Goal: Communication & Community: Answer question/provide support

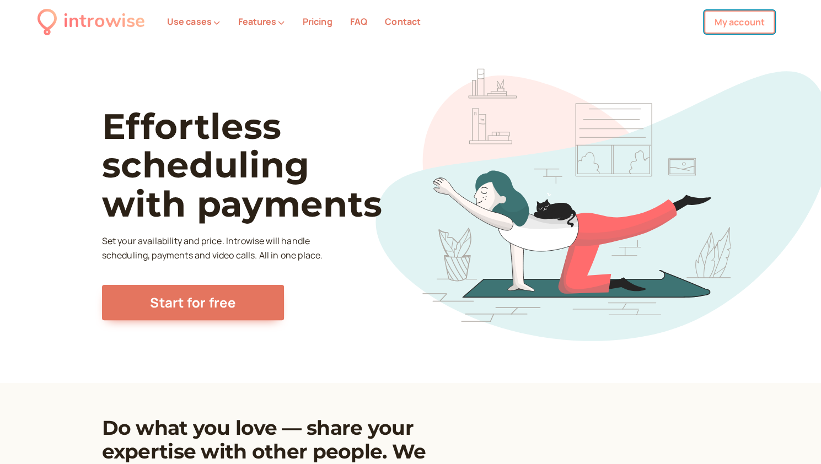
click at [723, 17] on link "My account" at bounding box center [739, 21] width 71 height 23
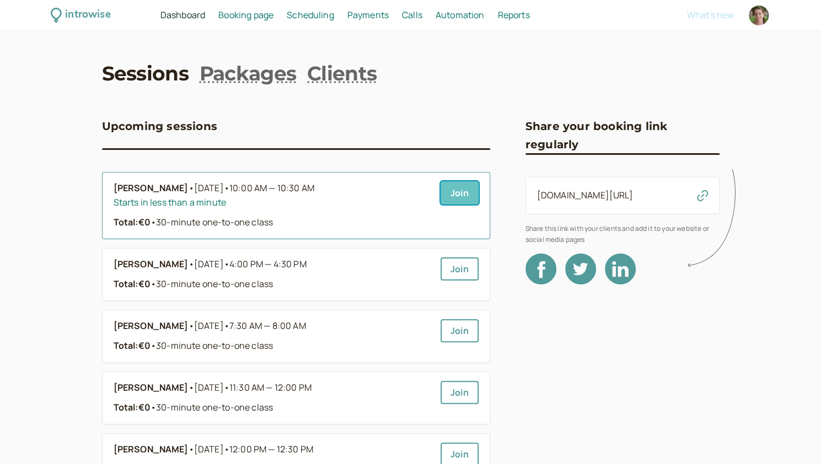
click at [458, 192] on link "Join" at bounding box center [460, 192] width 38 height 23
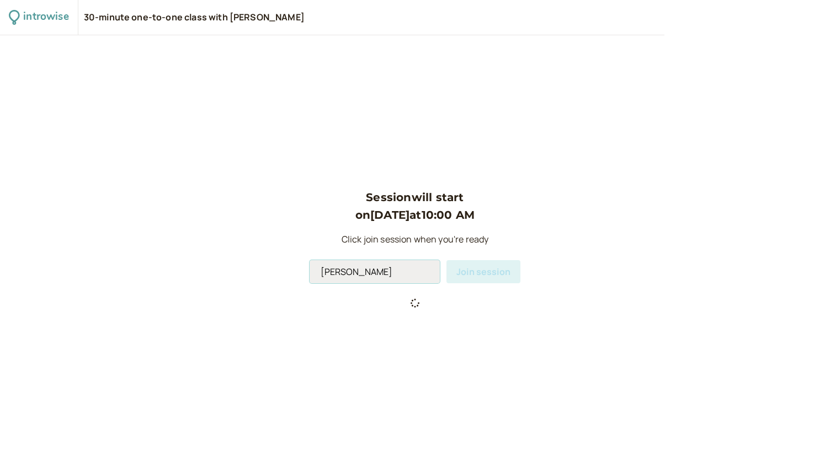
click at [379, 272] on input "[PERSON_NAME]" at bounding box center [374, 271] width 130 height 23
type input "Andromeda"
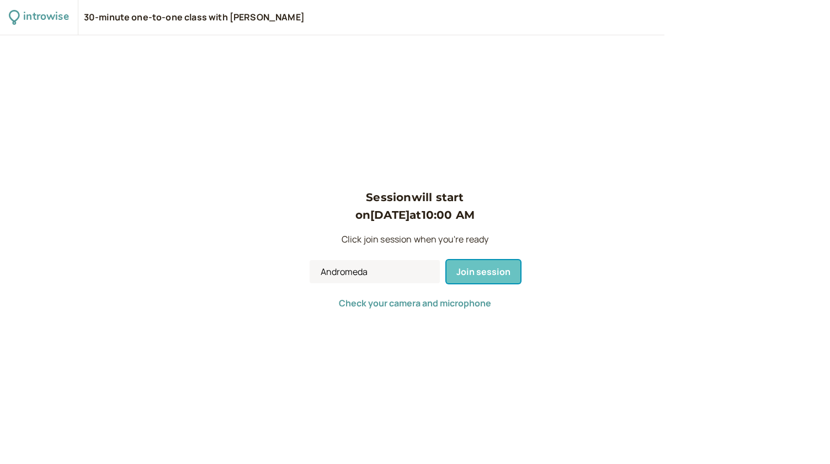
click at [480, 266] on span "Join session" at bounding box center [483, 272] width 54 height 12
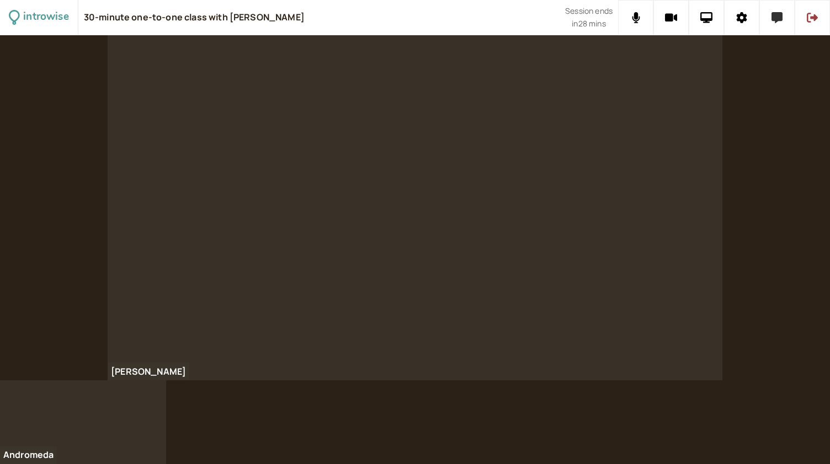
click at [783, 23] on button at bounding box center [776, 17] width 35 height 35
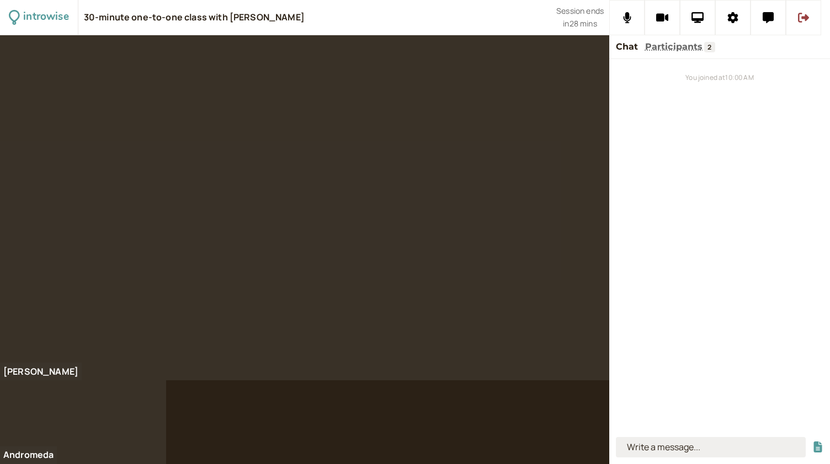
click at [661, 449] on input at bounding box center [711, 447] width 190 height 20
type input "to drink, drank"
click at [812, 442] on button "submit" at bounding box center [817, 448] width 11 height 12
type input "to eat, ate /8/"
click at [812, 442] on button "submit" at bounding box center [817, 448] width 11 height 12
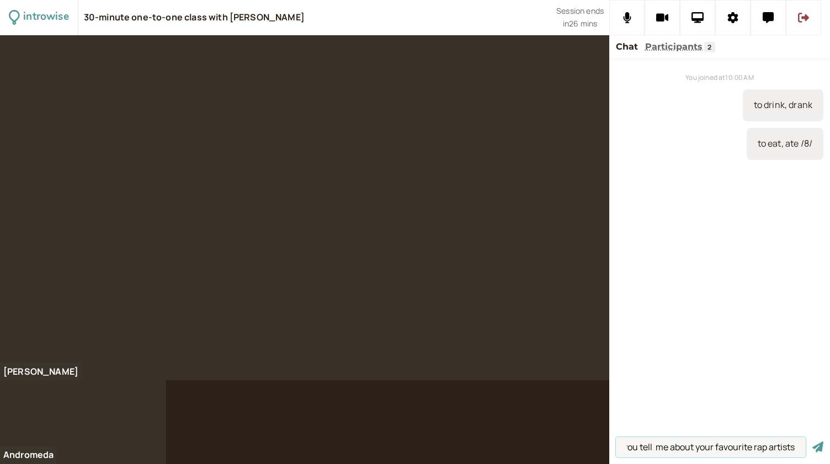
scroll to position [0, 23]
type input "can you tell me about your favourite rap artists"
click at [812, 442] on button "submit" at bounding box center [817, 448] width 11 height 12
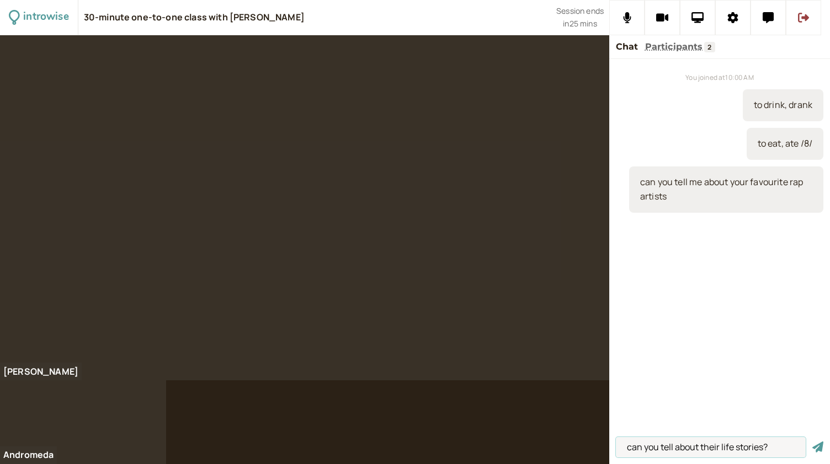
type input "can you tell about their life stories?"
click at [812, 442] on button "submit" at bounding box center [817, 448] width 11 height 12
type input "he is [DEMOGRAPHIC_DATA]"
click at [812, 442] on button "submit" at bounding box center [817, 448] width 11 height 12
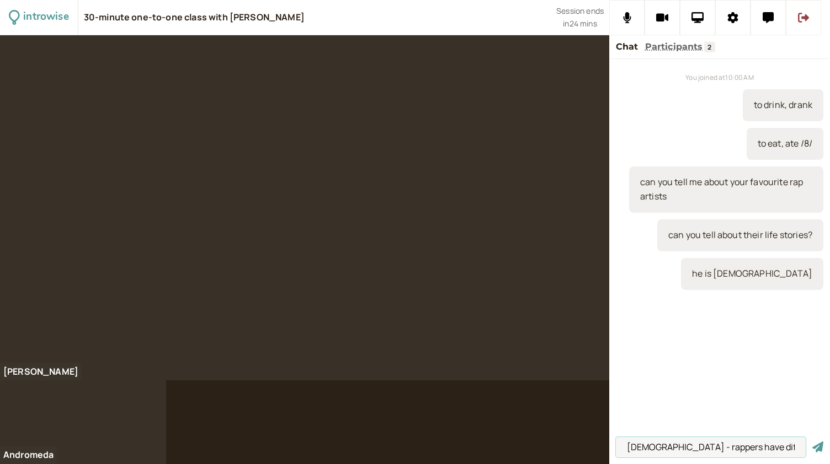
type input "[DEMOGRAPHIC_DATA] - rappers have difficult lives"
click at [812, 442] on button "submit" at bounding box center [817, 448] width 11 height 12
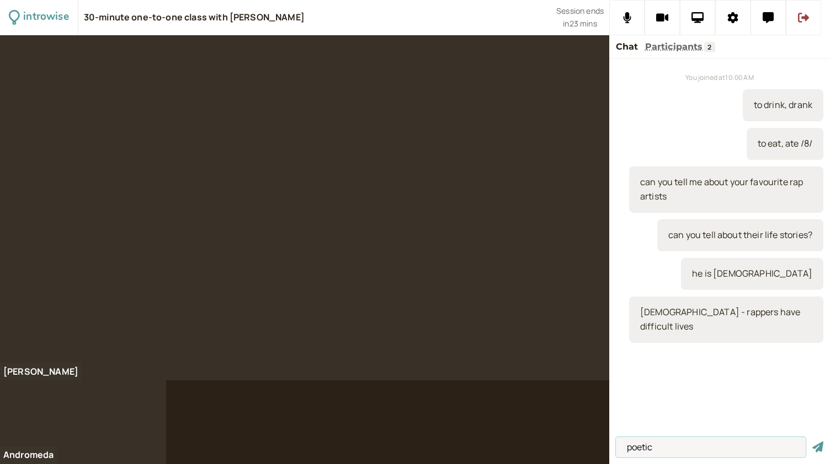
type input "poetic"
click at [812, 442] on button "submit" at bounding box center [817, 448] width 11 height 12
type input "lyrics"
click at [812, 442] on button "submit" at bounding box center [817, 448] width 11 height 12
type input "[PERSON_NAME]"
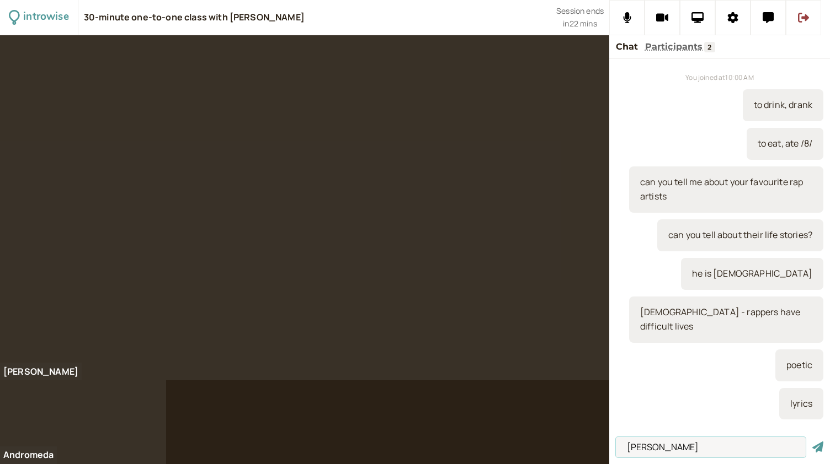
click at [812, 442] on button "submit" at bounding box center [817, 448] width 11 height 12
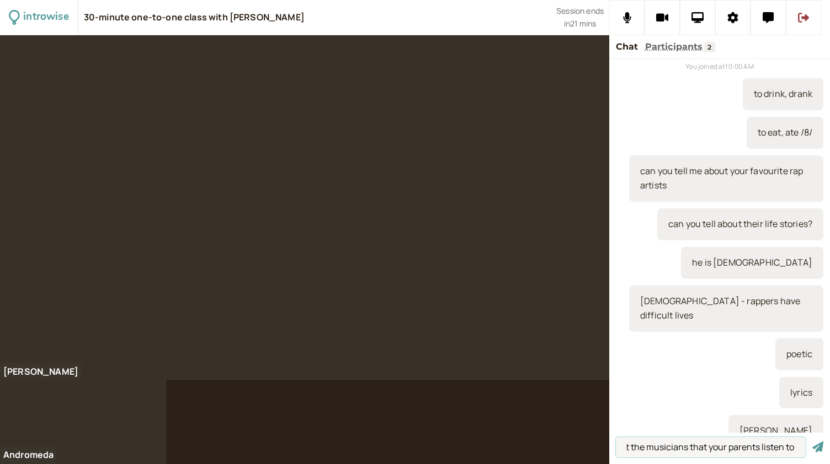
scroll to position [0, 55]
type input "tell me about the musicians that your parents listen to?"
click at [812, 442] on button "submit" at bounding box center [817, 448] width 11 height 12
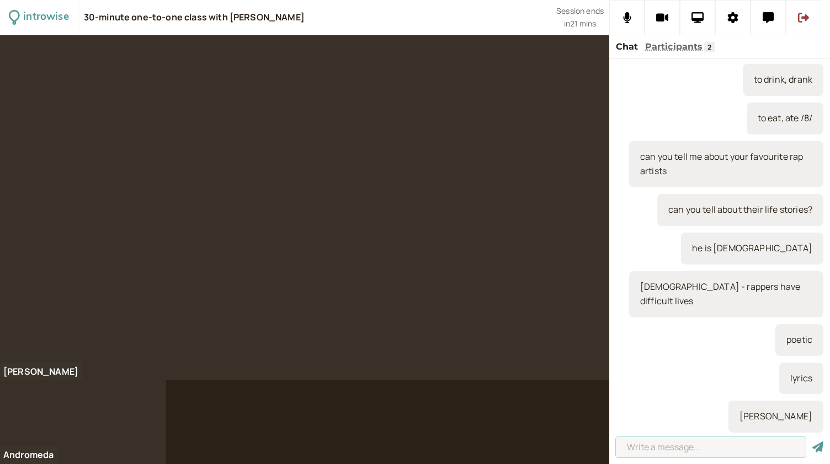
scroll to position [0, 0]
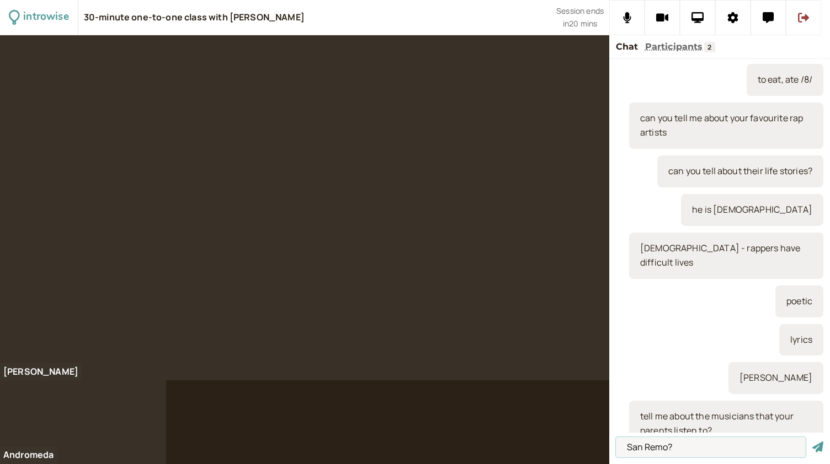
type input "San Remo?"
click at [812, 442] on button "submit" at bounding box center [817, 448] width 11 height 12
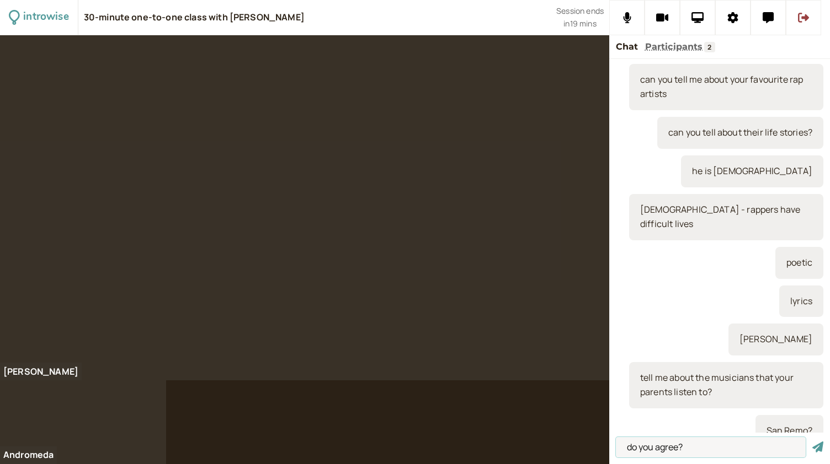
type input "do you agree?"
click at [812, 442] on button "submit" at bounding box center [817, 448] width 11 height 12
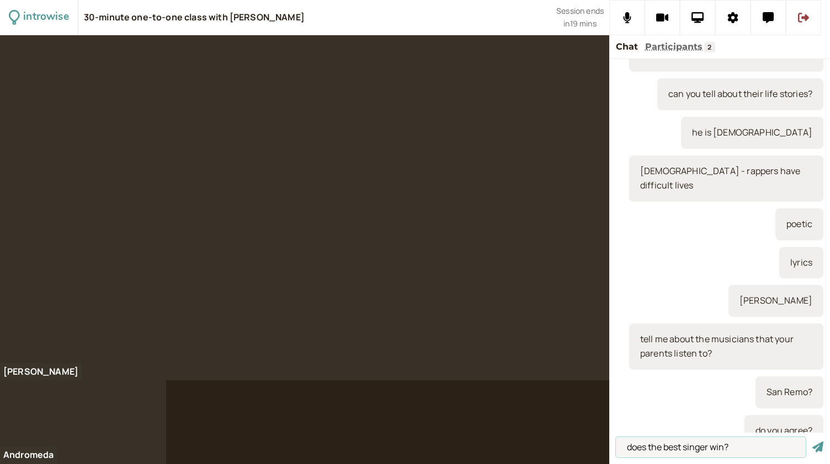
type input "does the best singer win?"
click at [812, 442] on button "submit" at bounding box center [817, 448] width 11 height 12
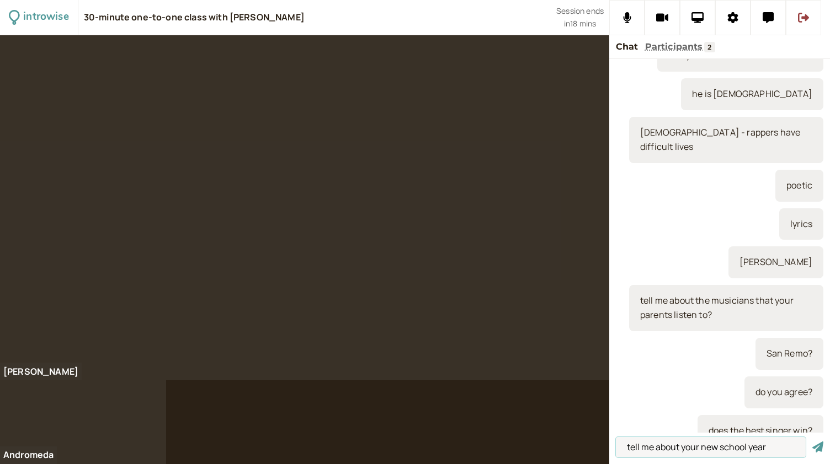
type input "tell me about your new school year"
click at [812, 442] on button "submit" at bounding box center [817, 448] width 11 height 12
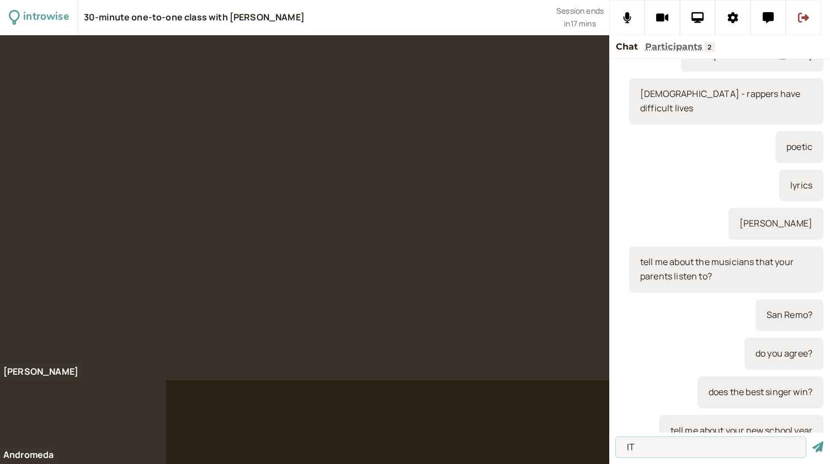
type input "IT"
click at [812, 442] on button "submit" at bounding box center [817, 448] width 11 height 12
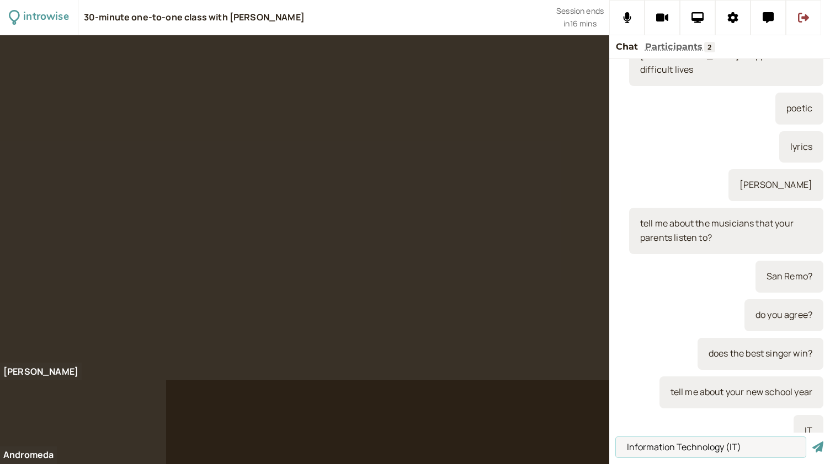
type input "Information Technology (IT)"
click at [812, 442] on button "submit" at bounding box center [817, 448] width 11 height 12
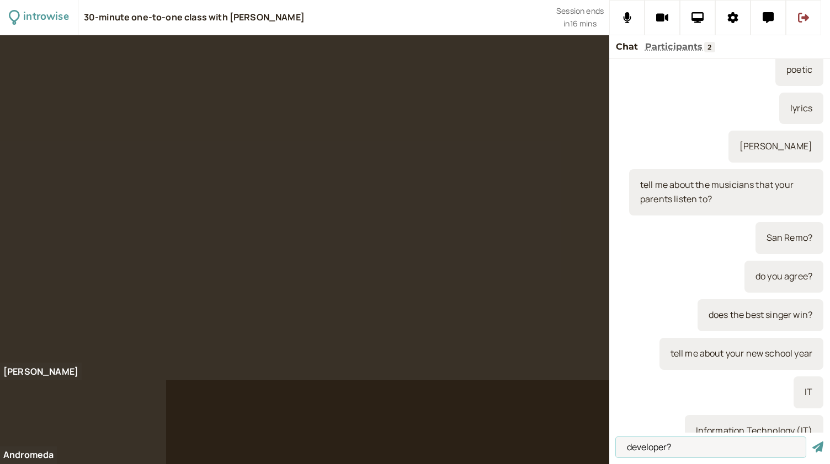
type input "developer?"
click at [812, 442] on button "submit" at bounding box center [817, 448] width 11 height 12
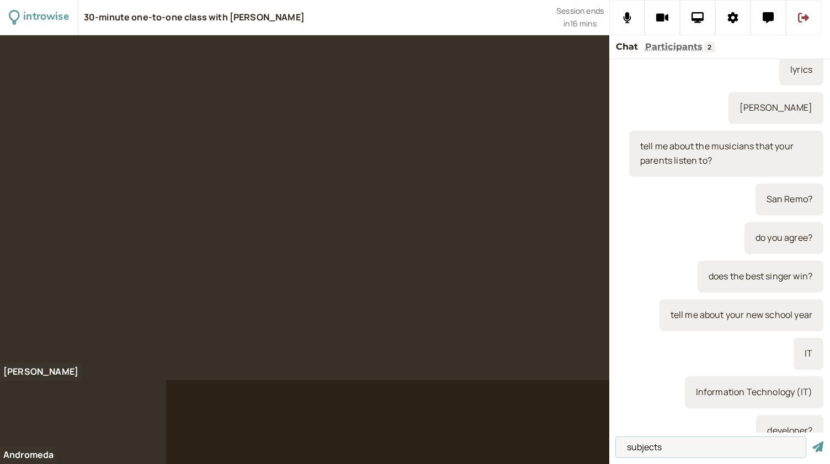
type input "subjects"
click at [812, 442] on button "submit" at bounding box center [817, 448] width 11 height 12
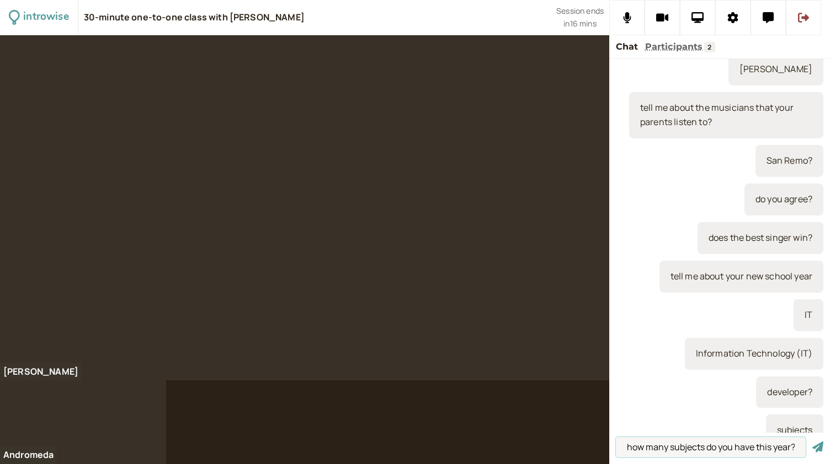
scroll to position [0, 2]
type input "how many subjects do you have this year?"
click at [812, 442] on button "submit" at bounding box center [817, 448] width 11 height 12
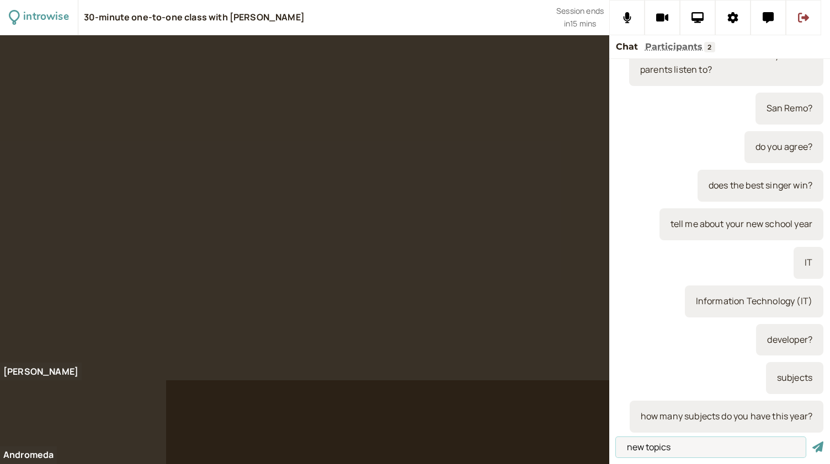
type input "new topics"
click at [812, 442] on button "submit" at bounding box center [817, 448] width 11 height 12
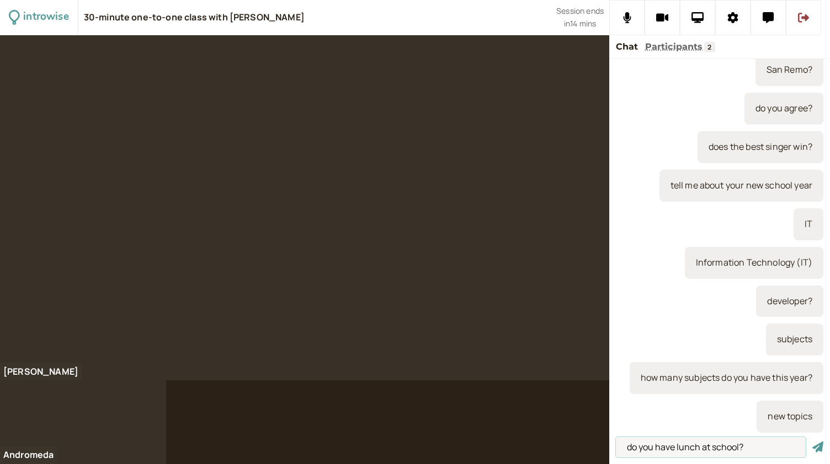
type input "do you have lunch at school?"
click at [812, 442] on button "submit" at bounding box center [817, 448] width 11 height 12
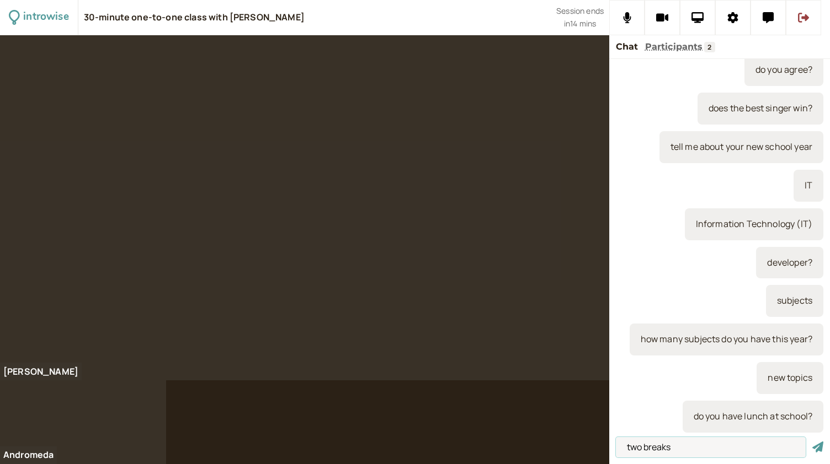
type input "two breaks"
click at [812, 442] on button "submit" at bounding box center [817, 448] width 11 height 12
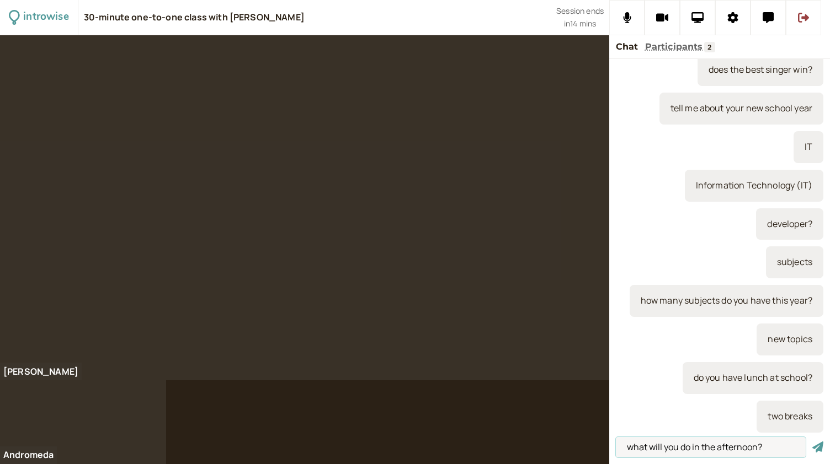
type input "what will you do in the afternoon?"
click at [812, 442] on button "submit" at bounding box center [817, 448] width 11 height 12
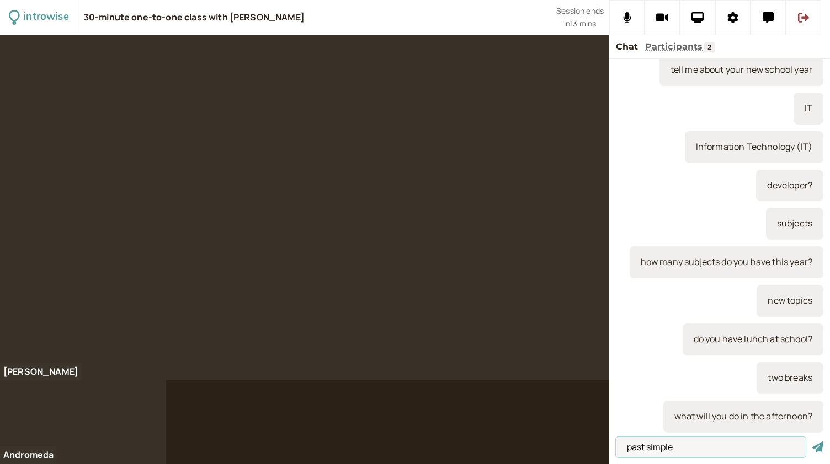
type input "past simple"
click at [812, 442] on button "submit" at bounding box center [817, 448] width 11 height 12
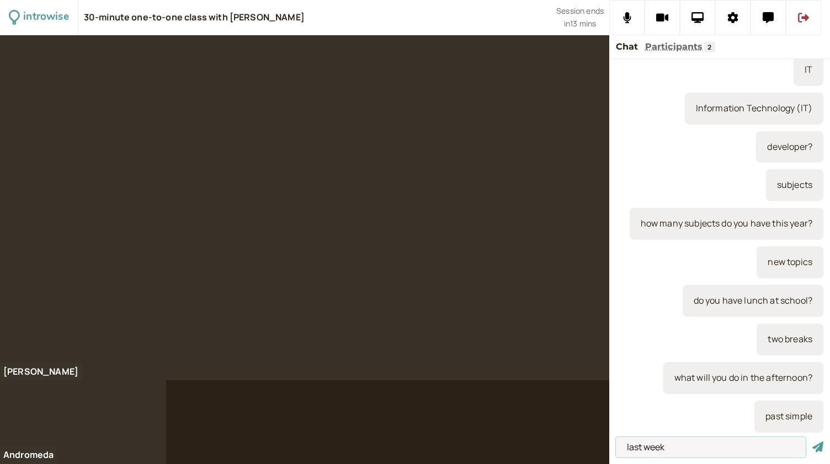
type input "last week"
click at [812, 442] on button "submit" at bounding box center [817, 448] width 11 height 12
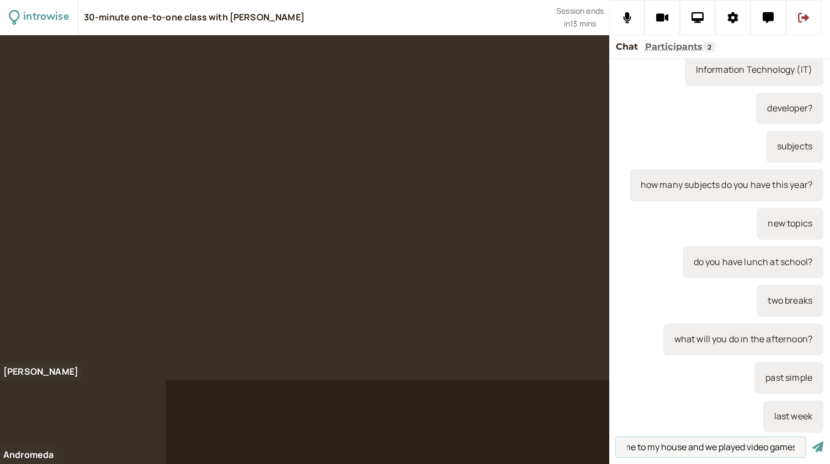
scroll to position [0, 97]
type input "last week my friend came to my house and we played video games"
click at [812, 442] on button "submit" at bounding box center [817, 448] width 11 height 12
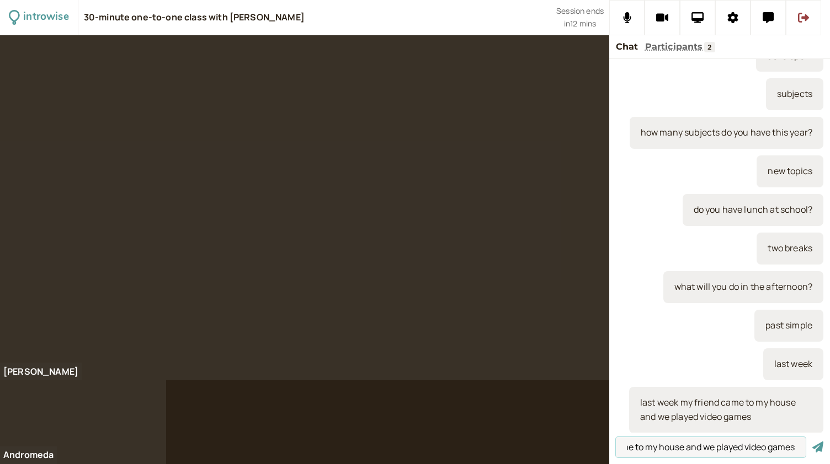
scroll to position [0, 118]
type input "This week my friend has come to my house and we played video games"
click at [812, 442] on button "submit" at bounding box center [817, 448] width 11 height 12
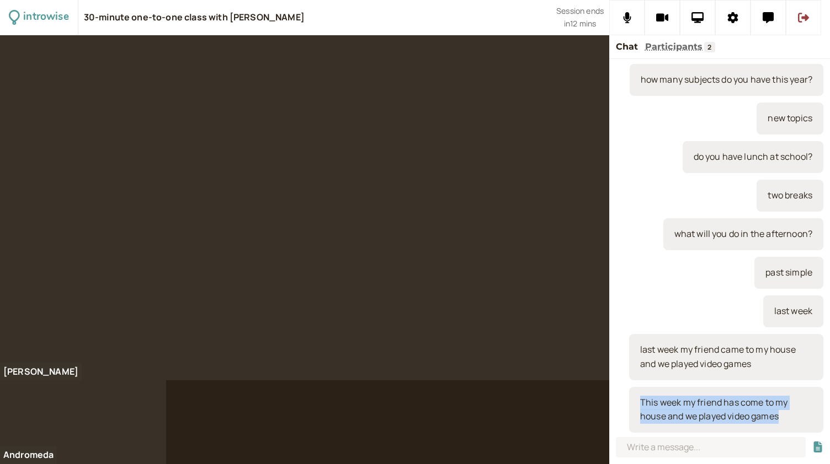
drag, startPoint x: 787, startPoint y: 419, endPoint x: 635, endPoint y: 401, distance: 152.7
click at [635, 401] on div "This week my friend has come to my house and we played video games" at bounding box center [726, 410] width 194 height 46
copy div "This week my friend has come to my house and we played video games"
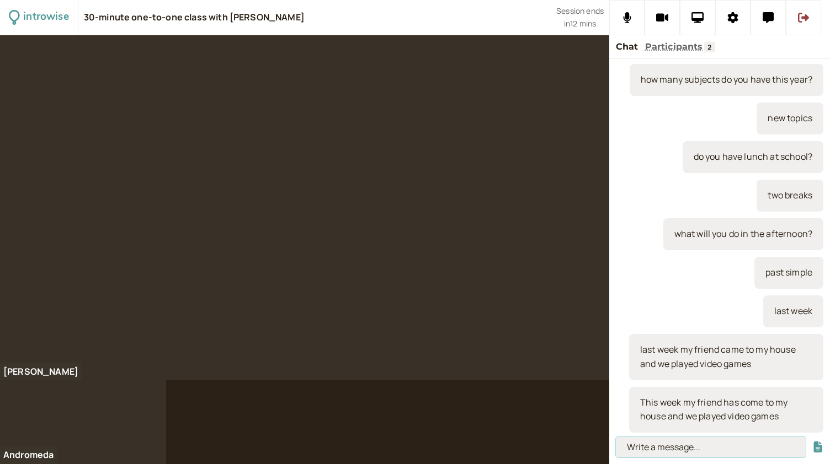
click at [642, 441] on input at bounding box center [711, 447] width 190 height 20
paste input "This week my friend has come to my house and we played video games"
click at [642, 441] on input "This week my friend has come to my house and we played video games" at bounding box center [711, 447] width 190 height 20
click at [715, 447] on input "This week my friend has come to my house and we played video games" at bounding box center [711, 447] width 190 height 20
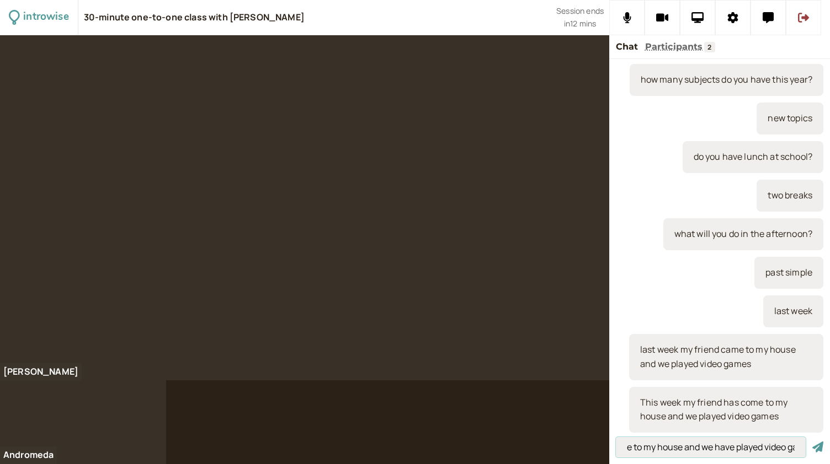
type input "This week my friend has come to my house and we have played video games"
click at [812, 442] on button "submit" at bounding box center [817, 448] width 11 height 12
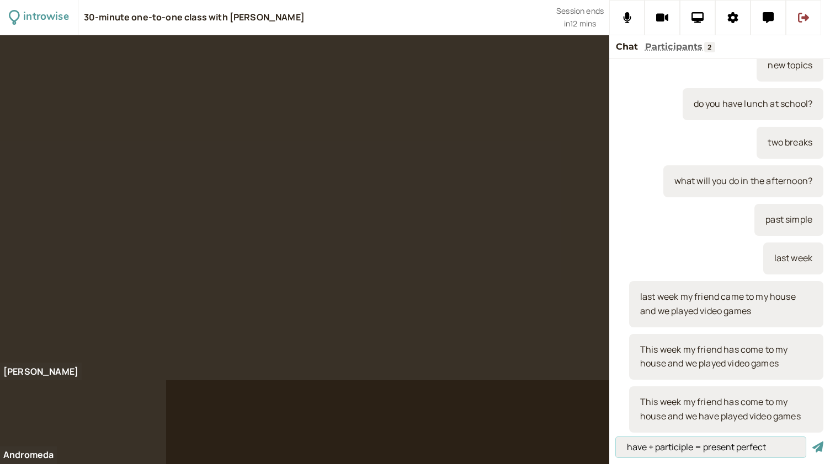
type input "have + participle = present perfect"
click at [812, 442] on button "submit" at bounding box center [817, 448] width 11 height 12
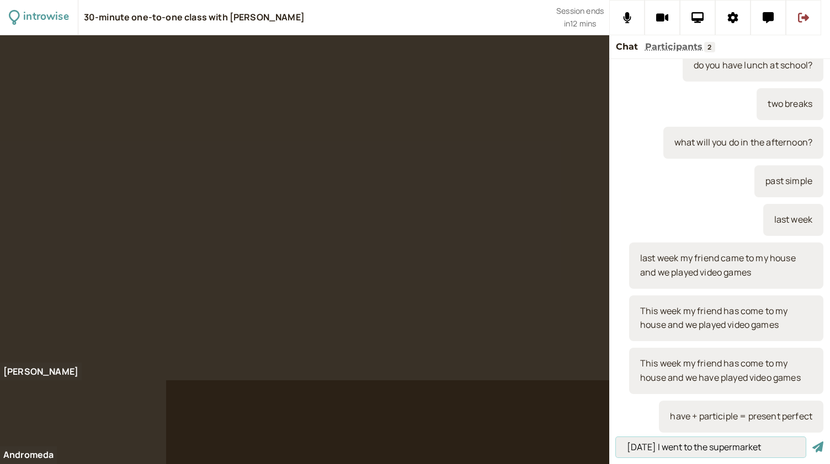
type input "[DATE] I went to the supermarket"
click at [812, 442] on button "submit" at bounding box center [817, 448] width 11 height 12
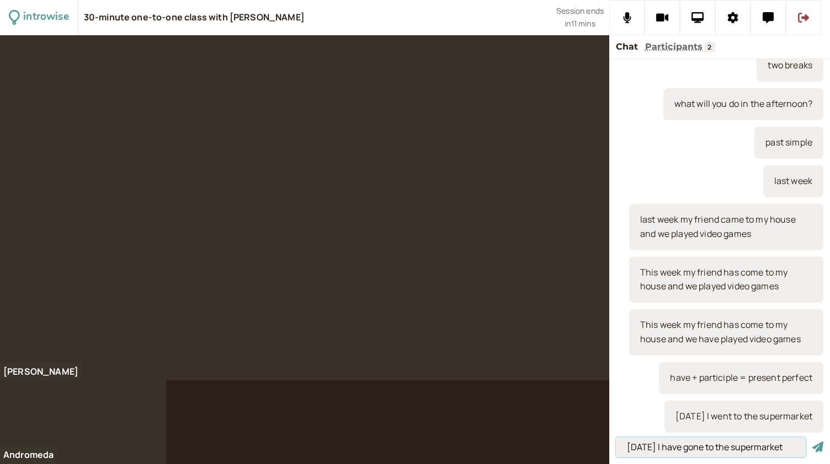
type input "[DATE] I have gone to the supermarket"
click at [812, 442] on button "submit" at bounding box center [817, 448] width 11 height 12
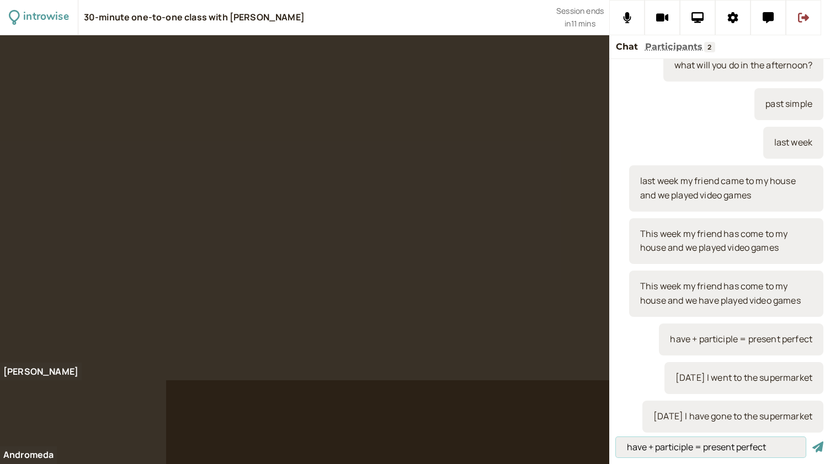
type input "have + participle = present perfect"
click at [812, 442] on button "submit" at bounding box center [817, 448] width 11 height 12
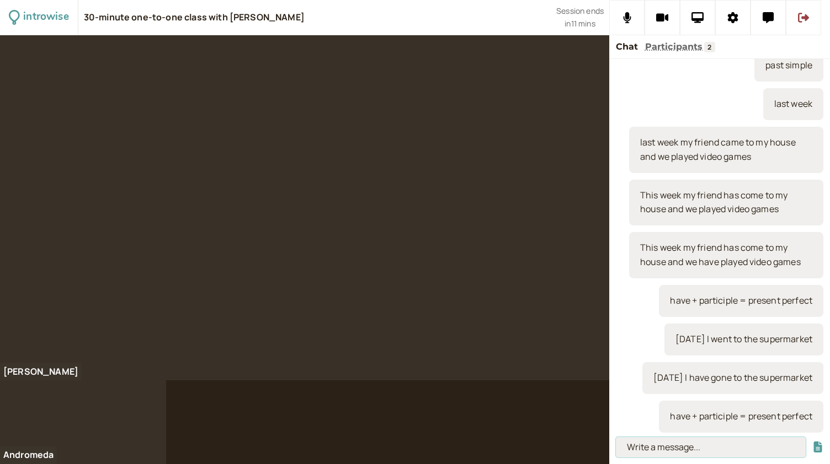
click at [649, 445] on input at bounding box center [711, 447] width 190 height 20
paste input "Past simple - closed time - [DATE], last week, last year, last month"
type input "Past simple - closed time - [DATE], last week, last year, last month"
click at [812, 442] on button "submit" at bounding box center [817, 448] width 11 height 12
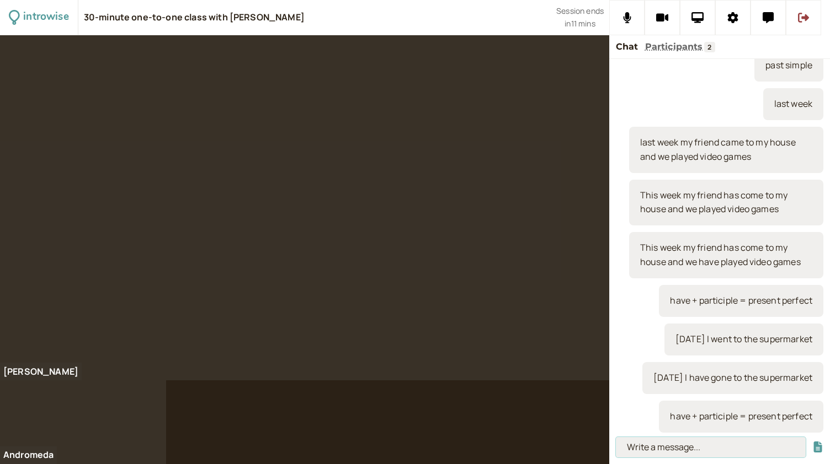
scroll to position [0, 0]
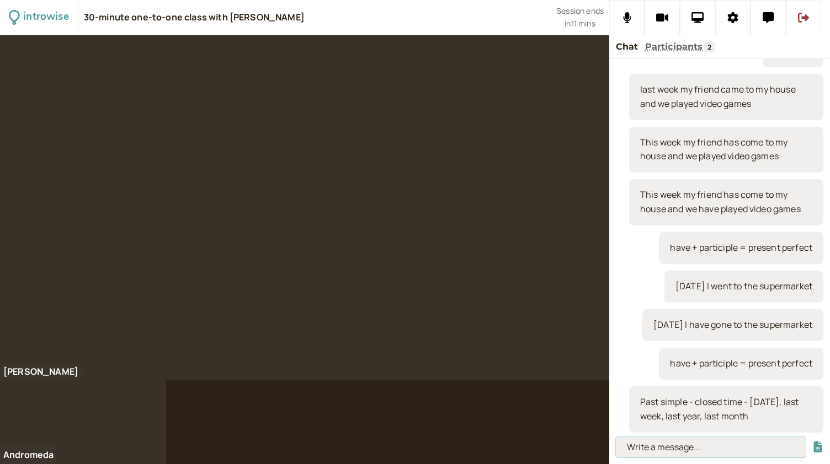
click at [642, 440] on input at bounding box center [711, 447] width 190 height 20
paste input "Present perfect - open time - [DATE], this week, this year, this month"
type input "Present perfect - open time - [DATE], this week, this year, this month"
click at [812, 442] on button "submit" at bounding box center [817, 448] width 11 height 12
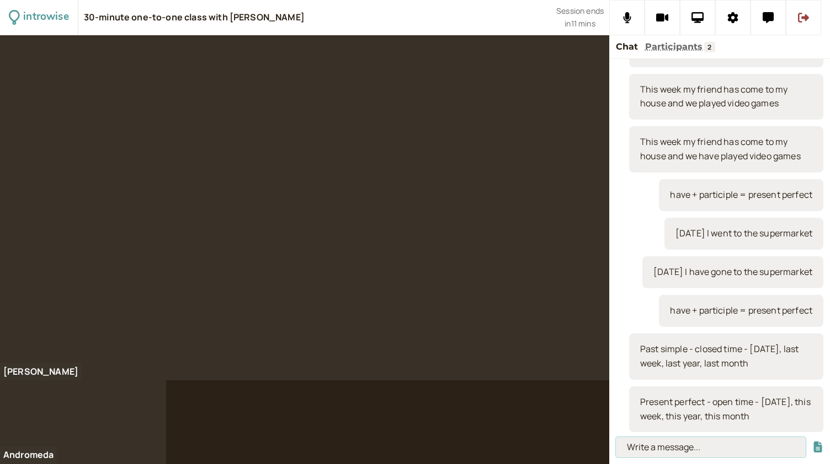
scroll to position [0, 0]
type input "[DATE] I have done an English lesson"
click at [812, 442] on button "submit" at bounding box center [817, 448] width 11 height 12
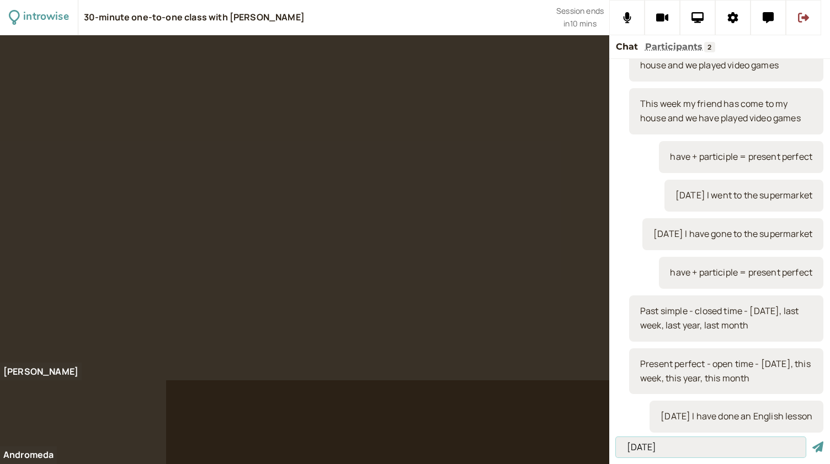
type input "[DATE]"
click at [812, 442] on button "submit" at bounding box center [817, 448] width 11 height 12
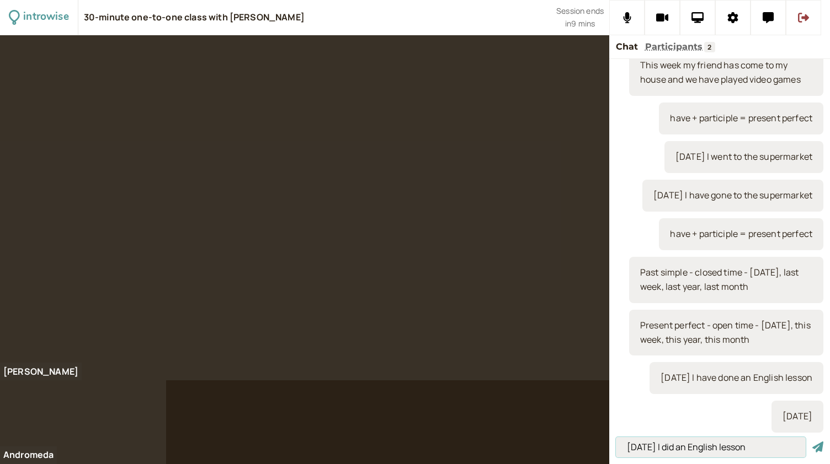
type input "[DATE] I did an English lesson"
click at [812, 442] on button "submit" at bounding box center [817, 448] width 11 height 12
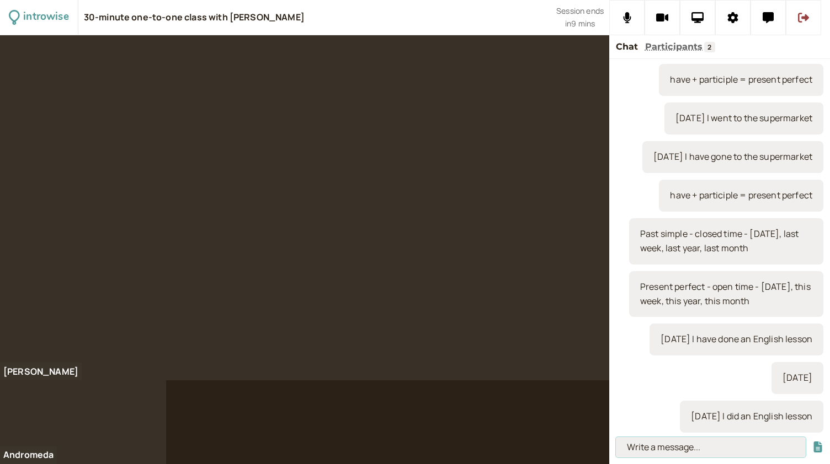
click at [632, 444] on input at bounding box center [711, 447] width 190 height 20
paste input "o How many photos did you take last month?"
type input "o How many photos did you take last month?"
click at [812, 442] on button "submit" at bounding box center [817, 448] width 11 height 12
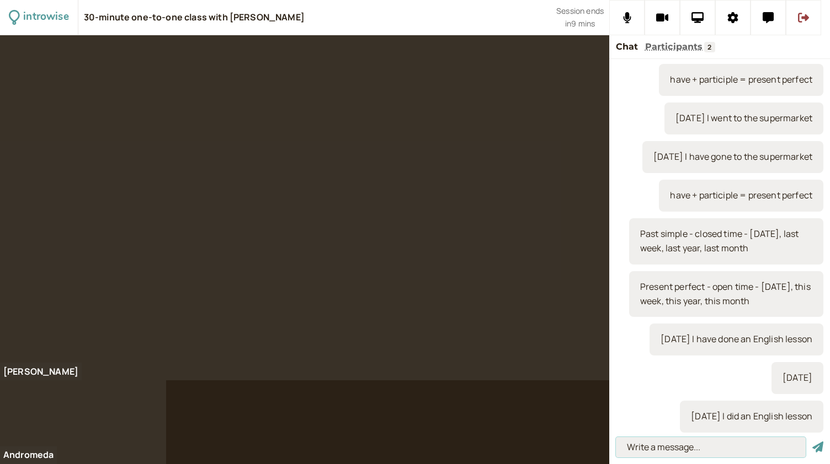
scroll to position [0, 0]
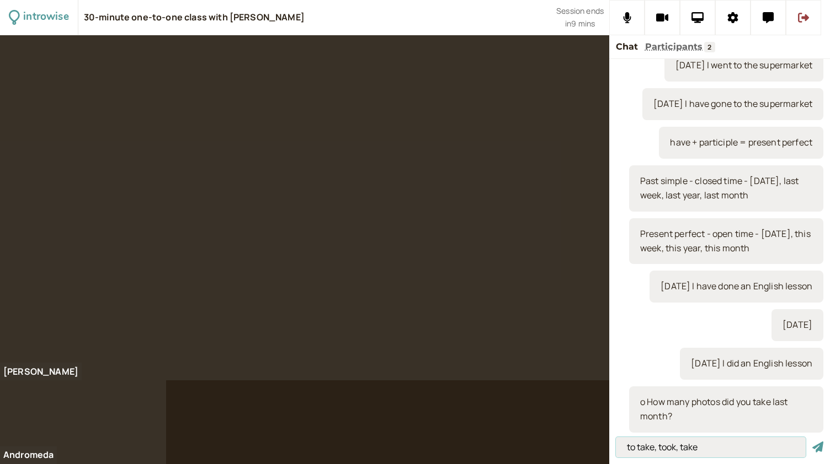
type input "to take, took, taken"
drag, startPoint x: 720, startPoint y: 448, endPoint x: 598, endPoint y: 446, distance: 121.4
click at [598, 446] on div "introwise 30-minute one-to-one class with [PERSON_NAME] Session ends in 9 mins …" at bounding box center [415, 232] width 830 height 464
type input "to take"
click at [812, 442] on button "submit" at bounding box center [817, 448] width 11 height 12
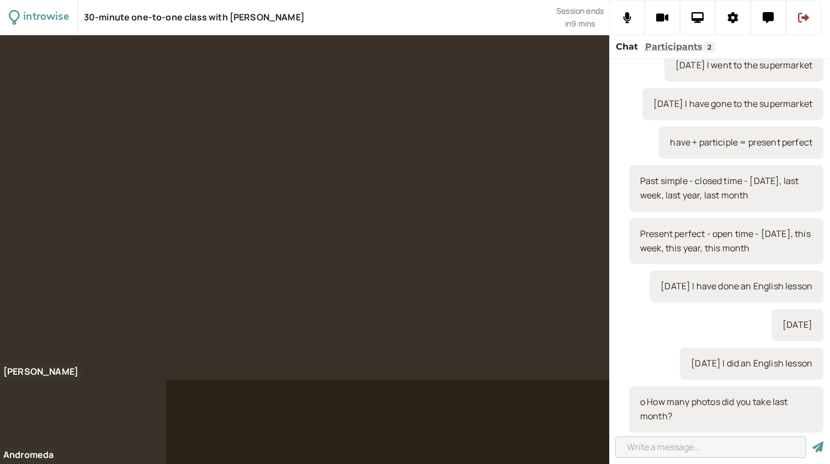
scroll to position [1282, 0]
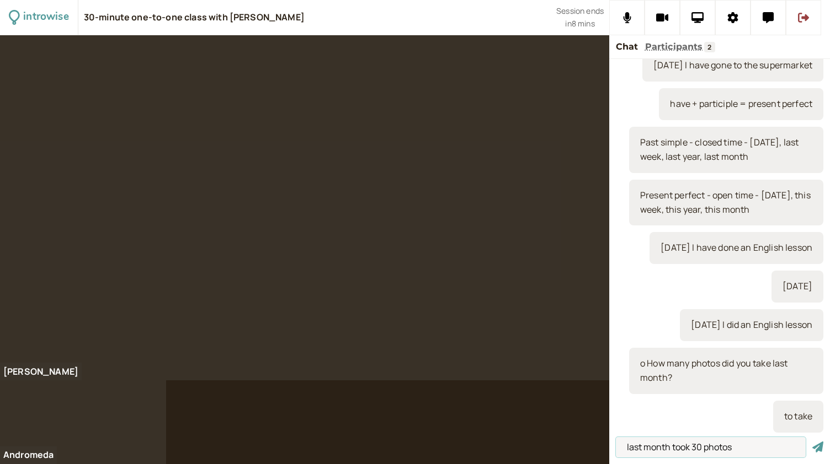
type input "last month took 30 photos"
click at [812, 442] on button "submit" at bounding box center [817, 448] width 11 height 12
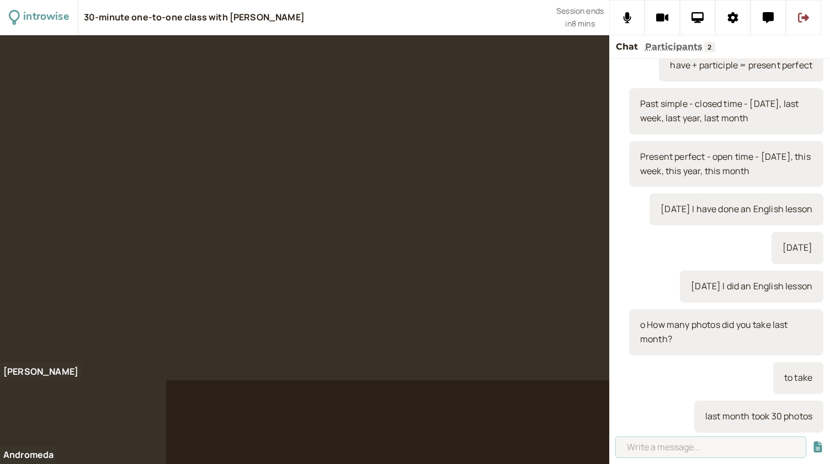
paste input "to take, took, taken"
type input "to take, took, taken"
drag, startPoint x: 710, startPoint y: 451, endPoint x: 595, endPoint y: 444, distance: 116.0
click at [595, 444] on div "introwise 30-minute one-to-one class with [PERSON_NAME] Session ends in 8 mins …" at bounding box center [415, 232] width 830 height 464
type input "this month I have taken 30 photos"
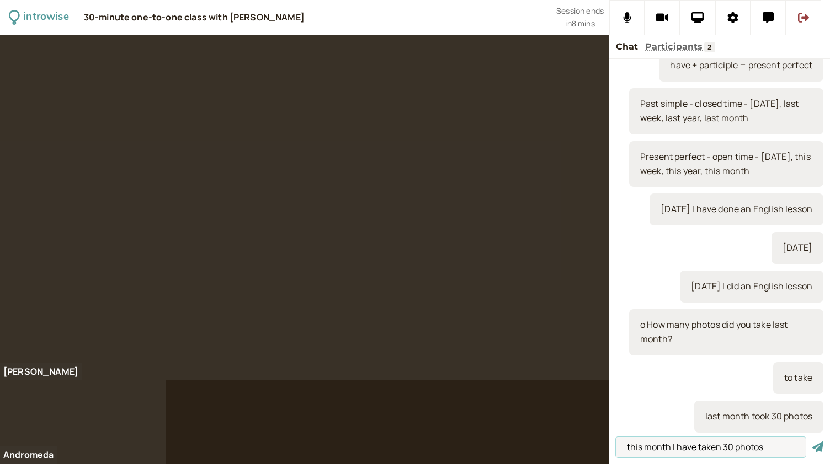
click at [812, 442] on button "submit" at bounding box center [817, 448] width 11 height 12
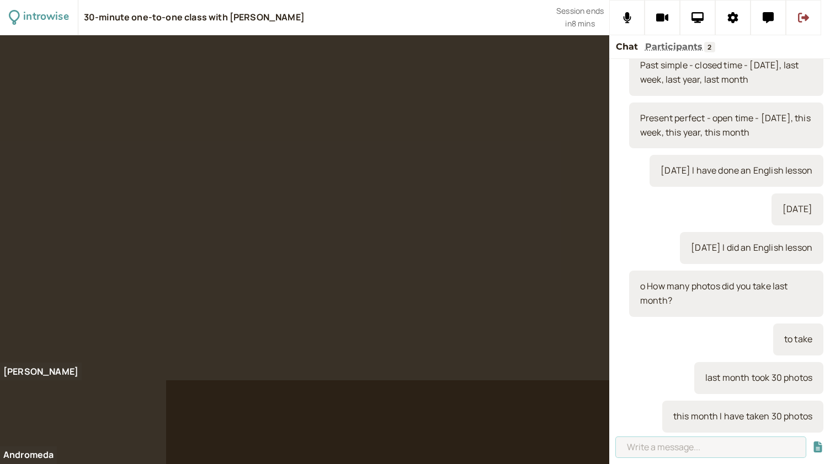
paste input "to take, took, taken"
type input "to take, took, taken"
click at [812, 442] on button "submit" at bounding box center [817, 448] width 11 height 12
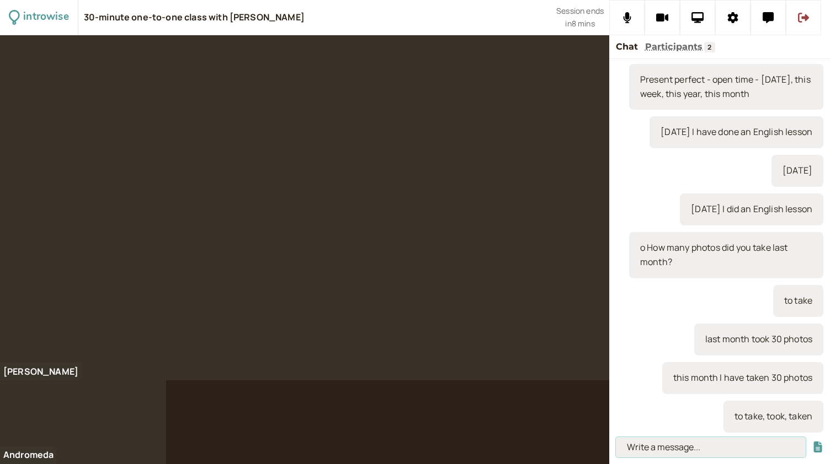
click at [688, 442] on input at bounding box center [711, 447] width 190 height 20
type input "how many apples did you eat last week?"
click at [812, 442] on button "submit" at bounding box center [817, 448] width 11 height 12
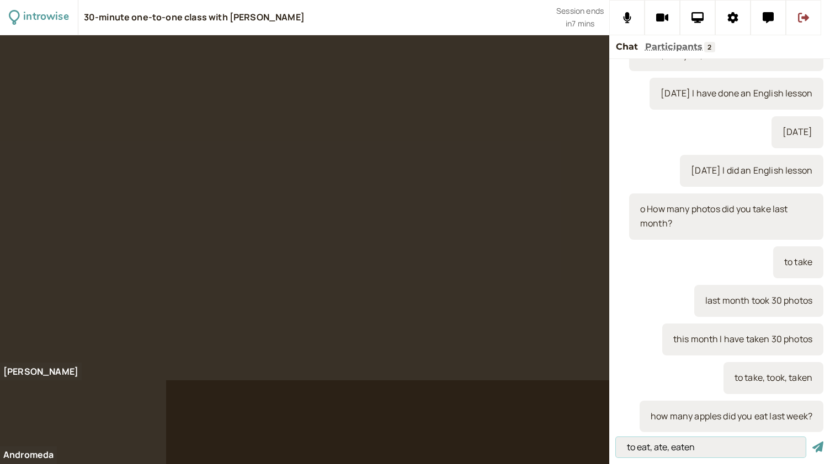
type input "to eat, ate, eaten"
click at [812, 442] on button "submit" at bounding box center [817, 448] width 11 height 12
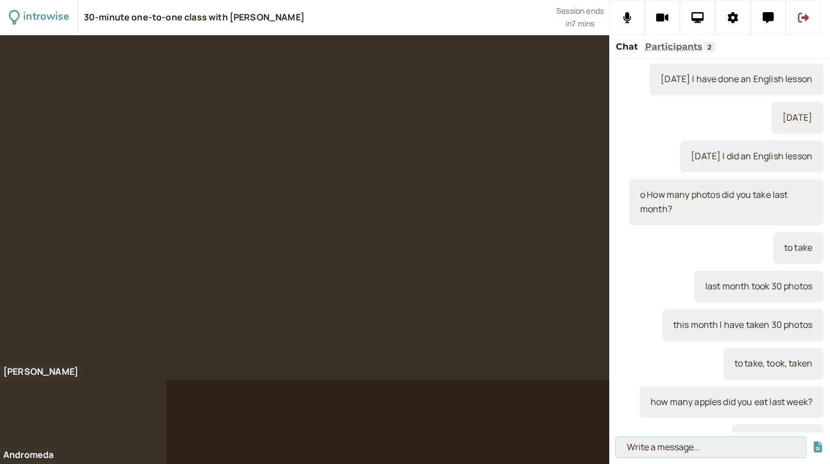
scroll to position [1489, 0]
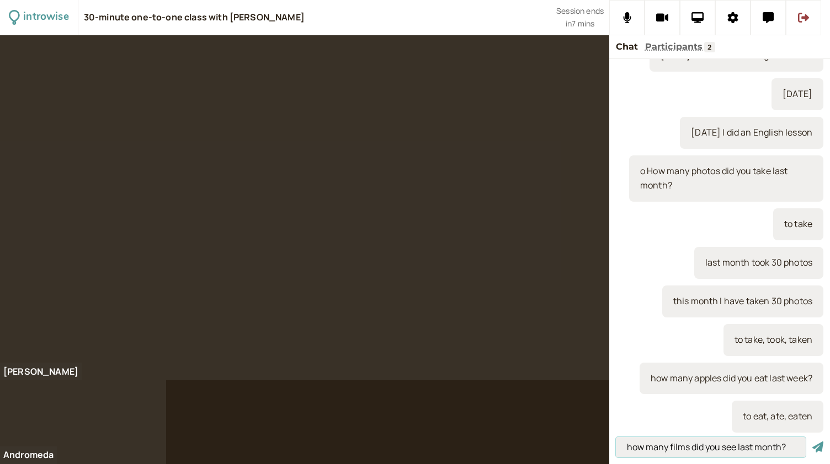
type input "how many films did you see last month?"
click at [812, 442] on button "submit" at bounding box center [817, 448] width 11 height 12
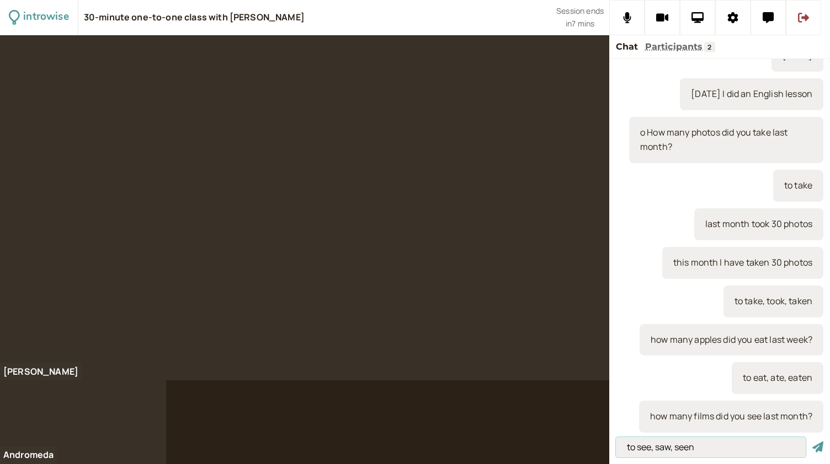
type input "to see, saw, seen"
click at [812, 442] on button "submit" at bounding box center [817, 448] width 11 height 12
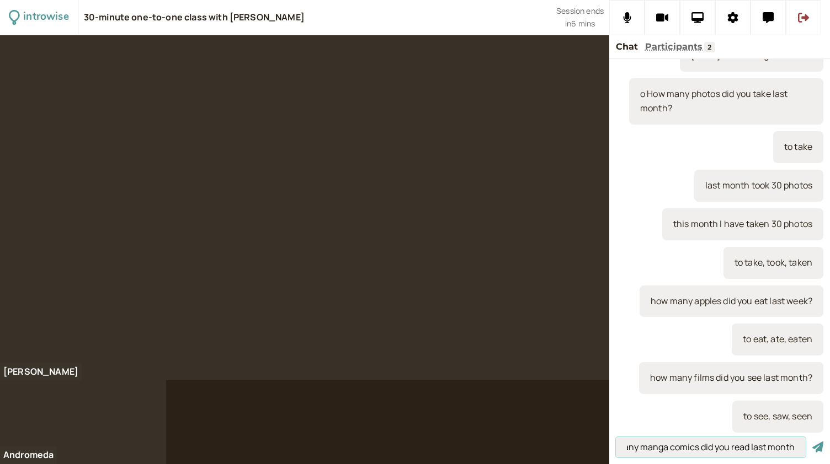
scroll to position [0, 34]
type input "how many manga comics did you read last month?"
click at [812, 442] on button "submit" at bounding box center [817, 448] width 11 height 12
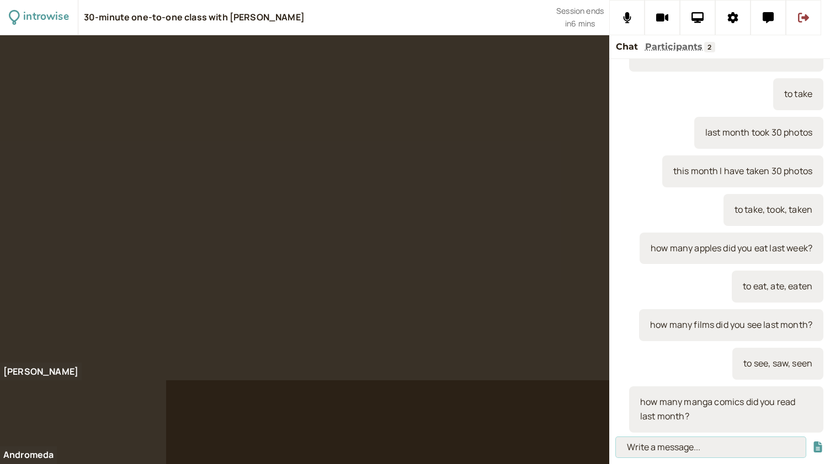
scroll to position [0, 0]
type input "to read, read /red/, read /red/"
click at [812, 442] on button "submit" at bounding box center [817, 448] width 11 height 12
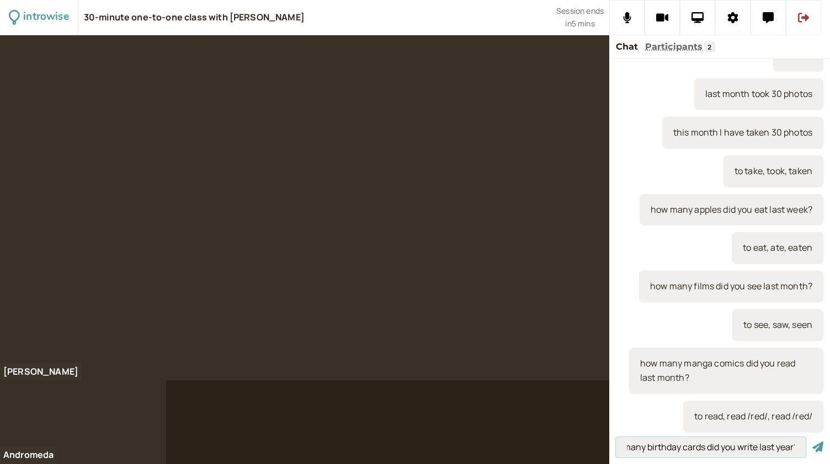
scroll to position [0, 28]
type input "how many birthday cards did you write last year?"
click at [812, 442] on button "submit" at bounding box center [817, 448] width 11 height 12
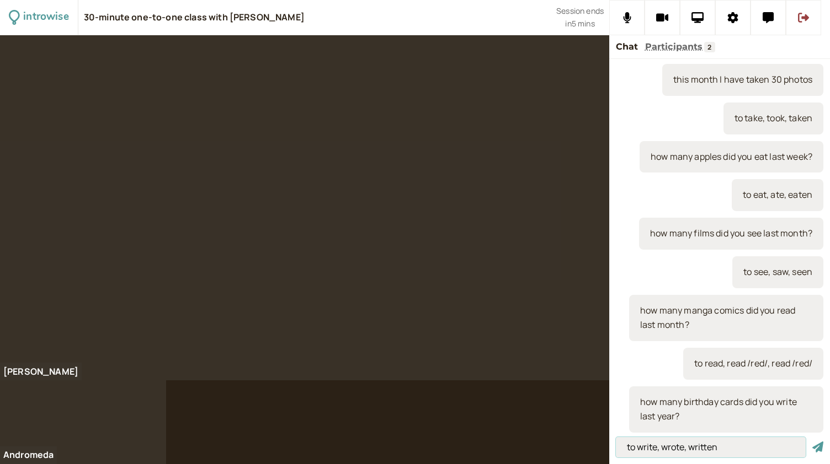
type input "to write, wrote, written"
click at [812, 442] on button "submit" at bounding box center [817, 448] width 11 height 12
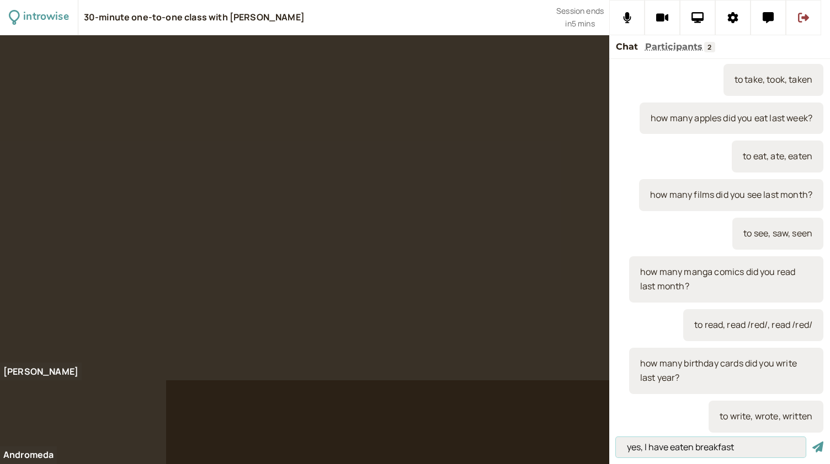
type input "yes, I have eaten breakfast"
click at [812, 442] on button "submit" at bounding box center [817, 448] width 11 height 12
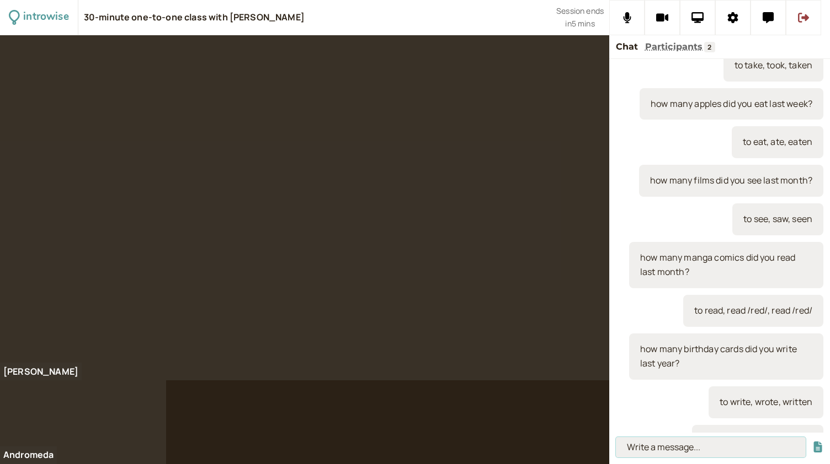
scroll to position [1788, 0]
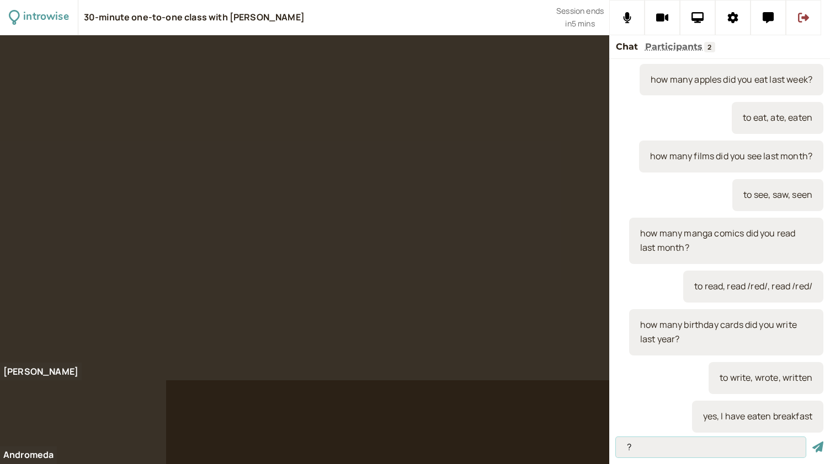
type input "?"
click at [812, 442] on button "submit" at bounding box center [817, 448] width 11 height 12
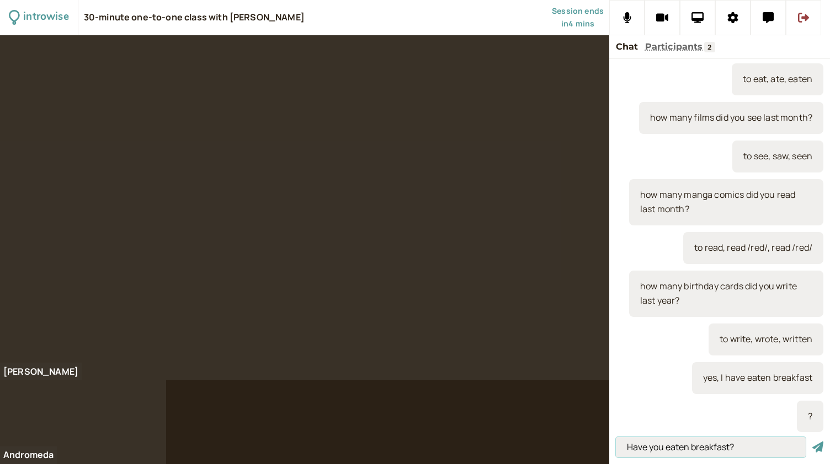
type input "Have you eaten breakfast?"
click at [812, 442] on button "submit" at bounding box center [817, 448] width 11 height 12
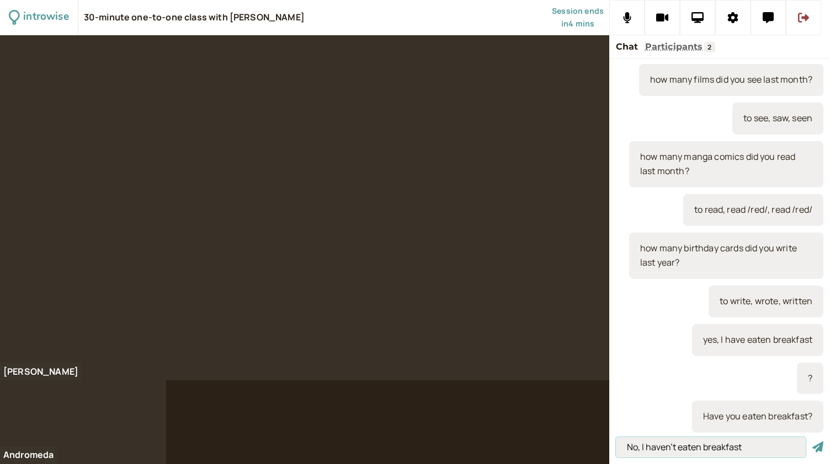
type input "No, I haven't eaten breakfast"
click at [812, 442] on button "submit" at bounding box center [817, 448] width 11 height 12
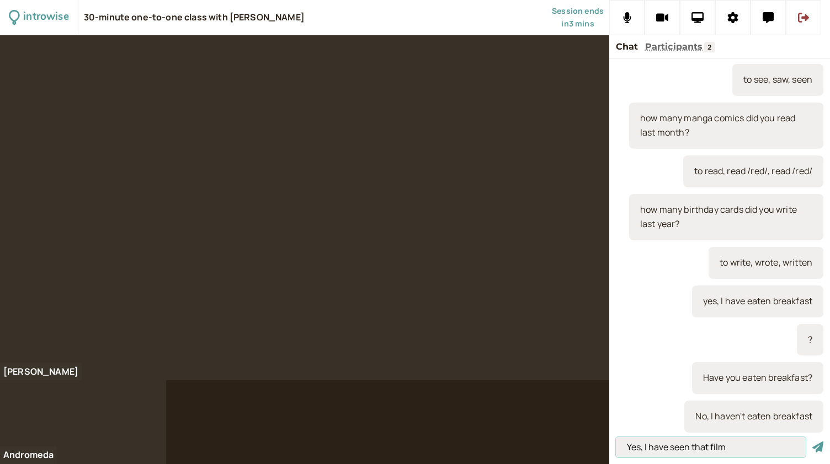
type input "Yes, I have seen that film"
click at [812, 442] on button "submit" at bounding box center [817, 448] width 11 height 12
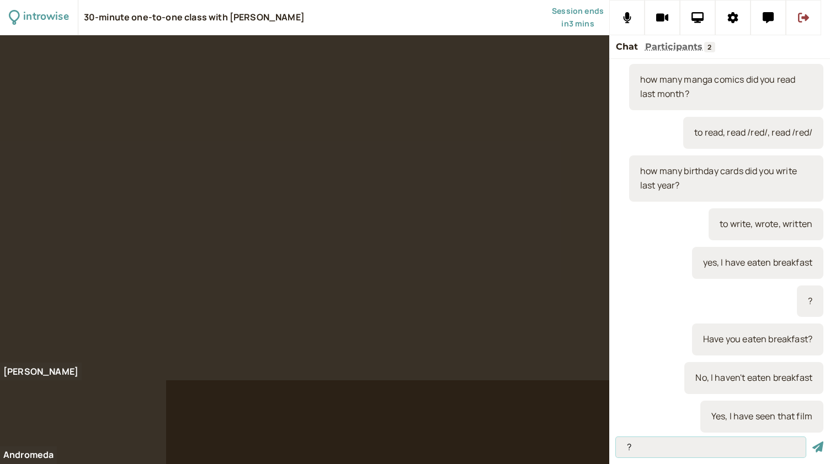
type input "?"
click at [812, 442] on button "submit" at bounding box center [817, 448] width 11 height 12
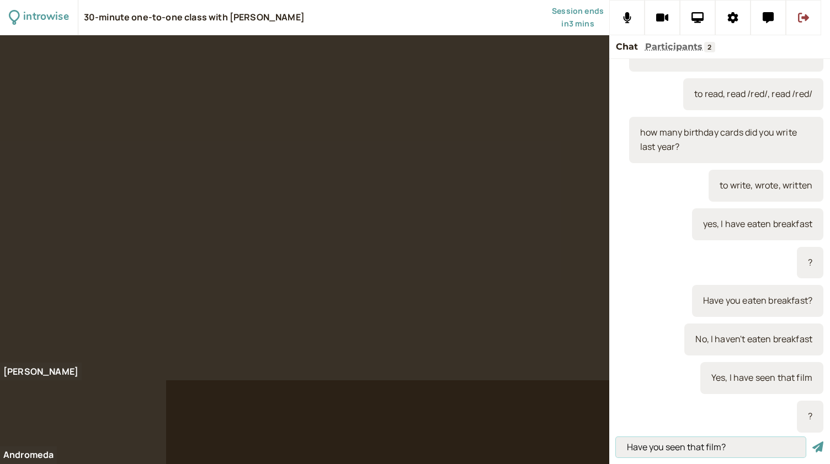
type input "Have you seen that film?"
click at [812, 442] on button "submit" at bounding box center [817, 448] width 11 height 12
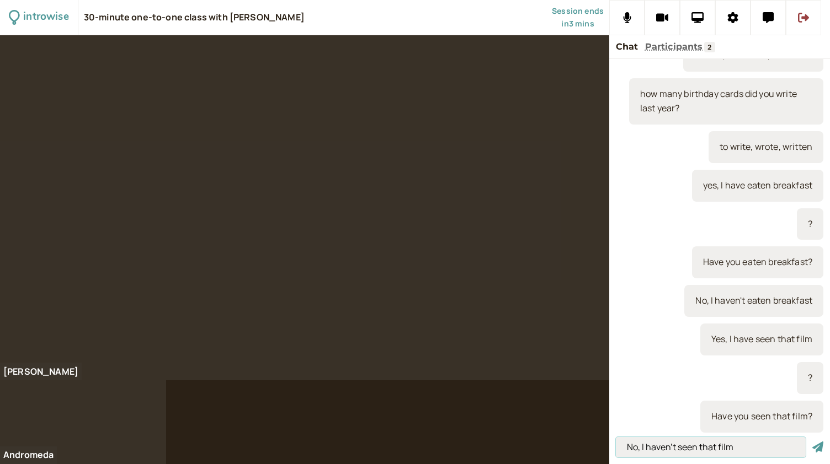
type input "No, I haven't seen that film"
click at [812, 442] on button "submit" at bounding box center [817, 448] width 11 height 12
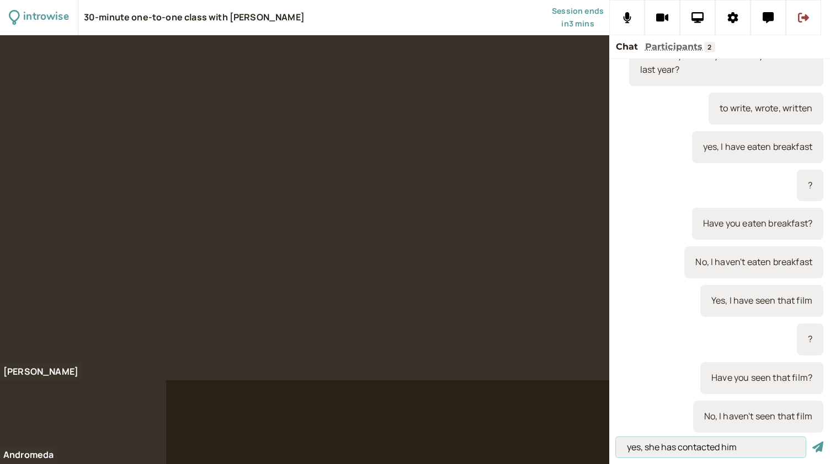
type input "yes, she has contacted him"
click at [812, 442] on button "submit" at bounding box center [817, 448] width 11 height 12
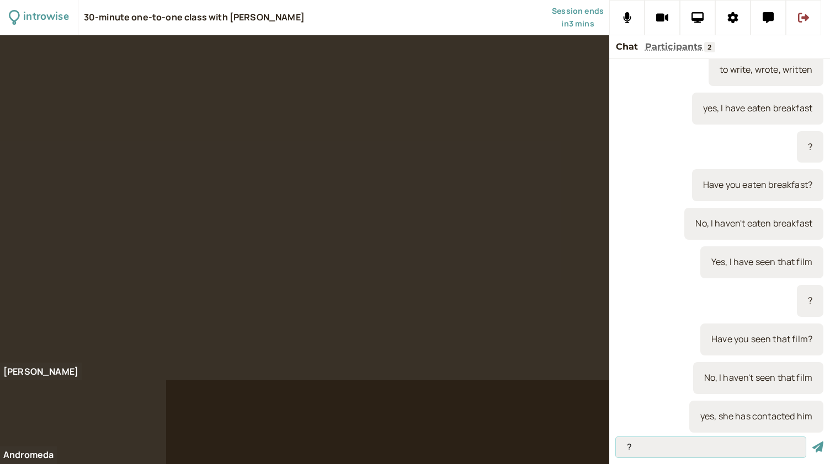
type input "?"
click at [812, 442] on button "submit" at bounding box center [817, 448] width 11 height 12
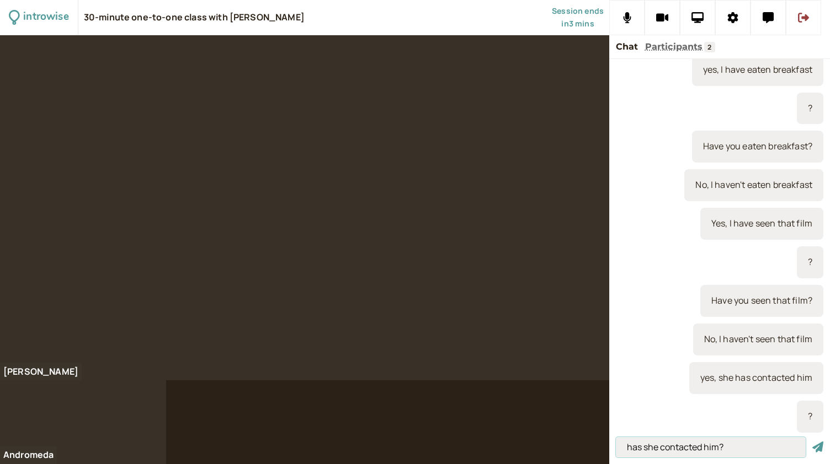
type input "has she contacted him?"
click at [812, 442] on button "submit" at bounding box center [817, 448] width 11 height 12
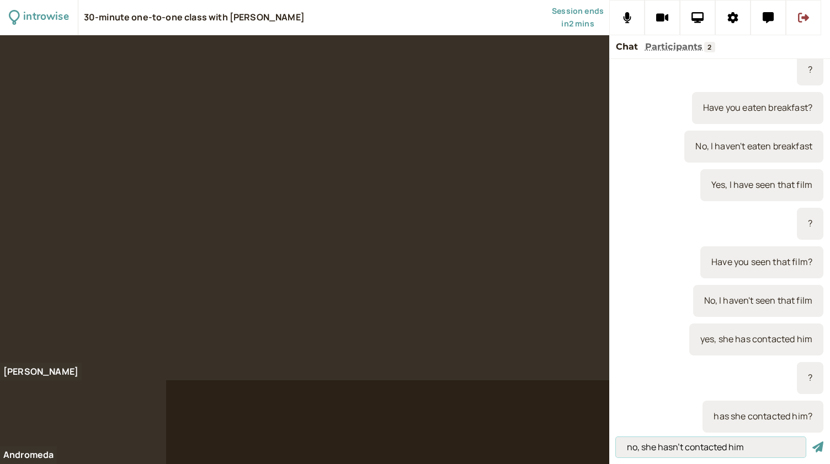
type input "no, she hasn't contacted him"
click at [812, 442] on button "submit" at bounding box center [817, 448] width 11 height 12
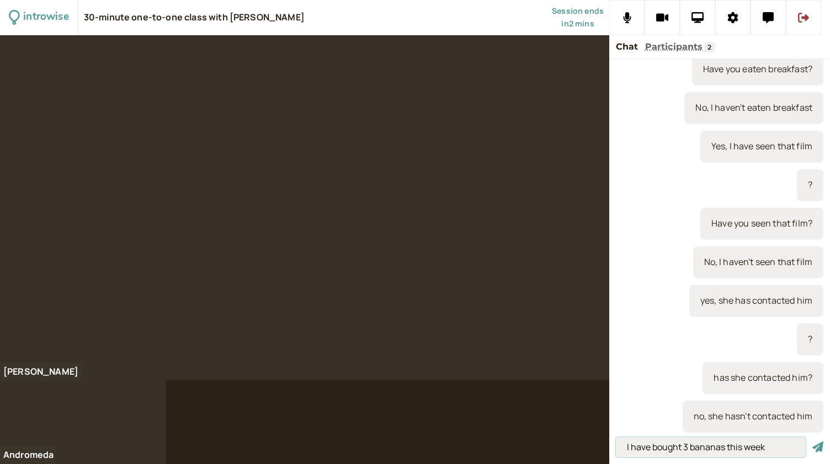
type input "I have bought 3 bananas this week"
click at [812, 442] on button "submit" at bounding box center [817, 448] width 11 height 12
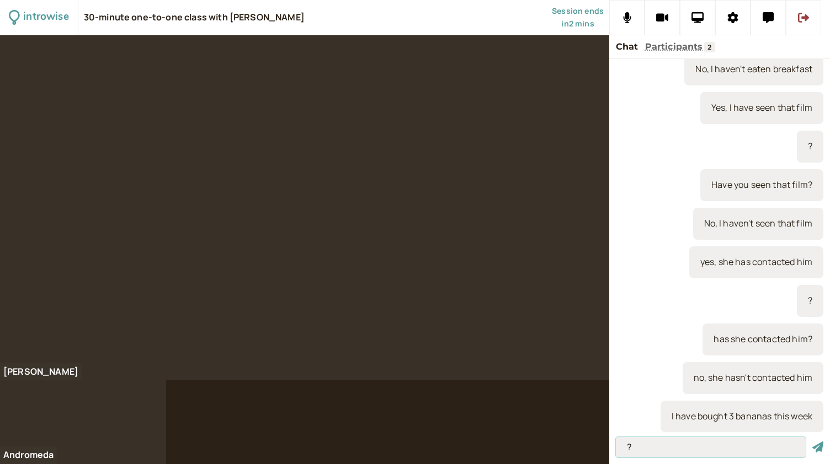
type input "?"
click at [812, 442] on button "submit" at bounding box center [817, 448] width 11 height 12
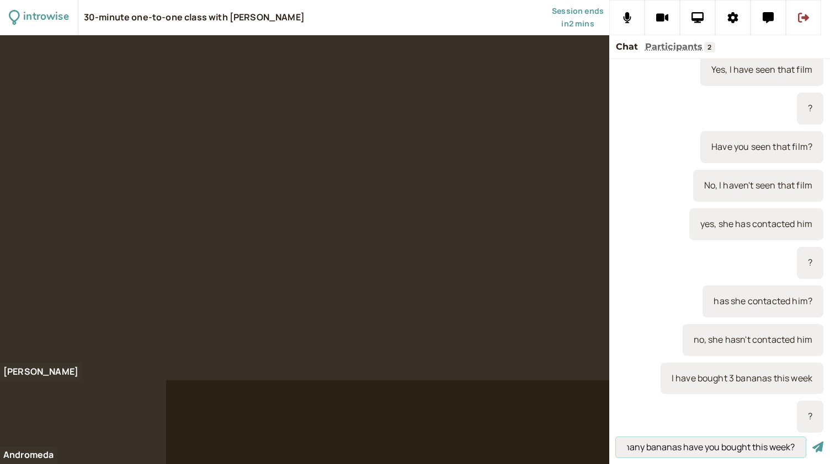
scroll to position [0, 26]
type input "How many bananas have you bought this week?"
click at [812, 442] on button "submit" at bounding box center [817, 448] width 11 height 12
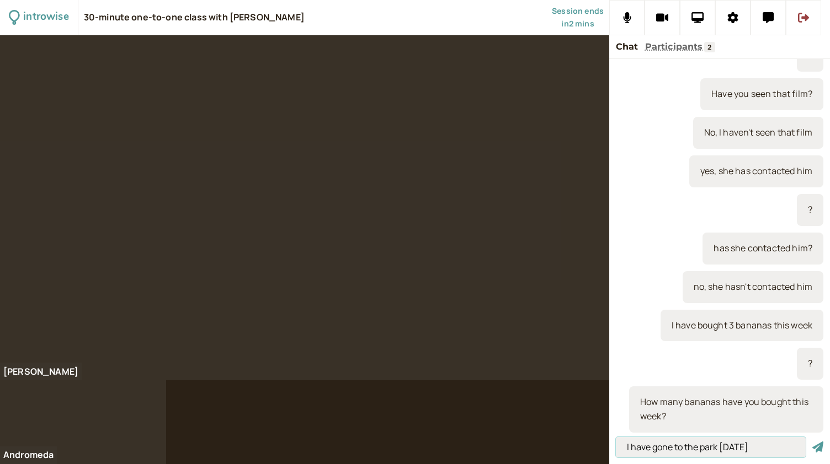
type input "I have gone to the park [DATE]"
click at [812, 442] on button "submit" at bounding box center [817, 448] width 11 height 12
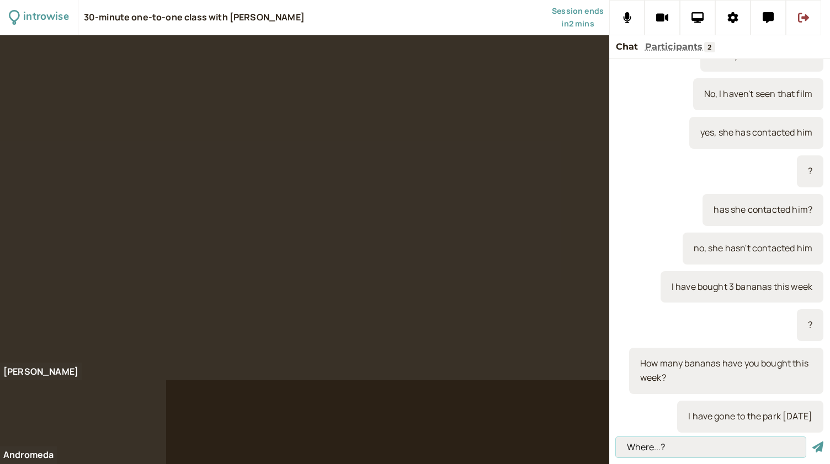
type input "Where...?"
click at [812, 442] on button "submit" at bounding box center [817, 448] width 11 height 12
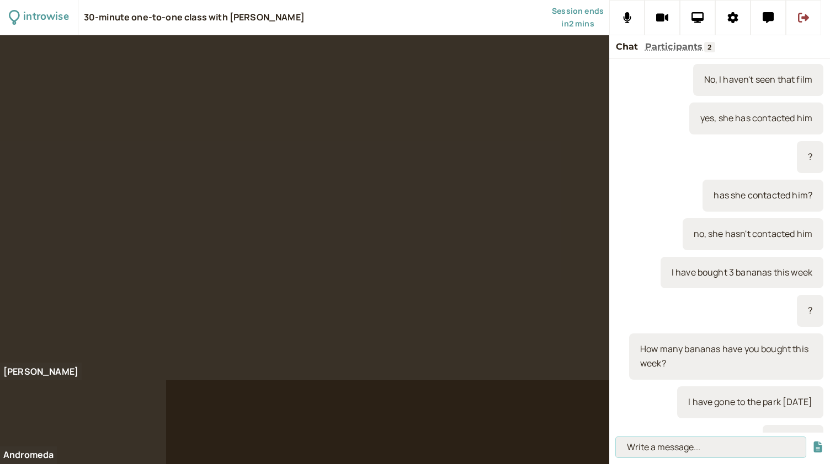
scroll to position [2419, 0]
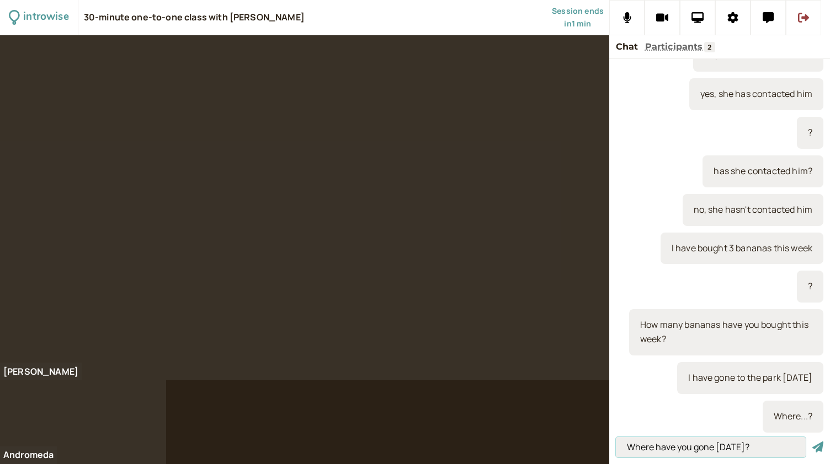
type input "Where have you gone [DATE]?"
click at [812, 442] on button "submit" at bounding box center [817, 448] width 11 height 12
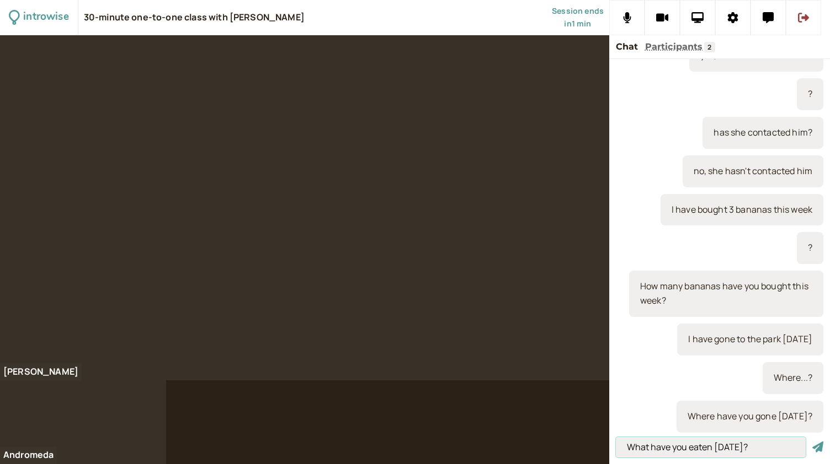
type input "What have you eaten [DATE]?"
click at [812, 442] on button "submit" at bounding box center [817, 448] width 11 height 12
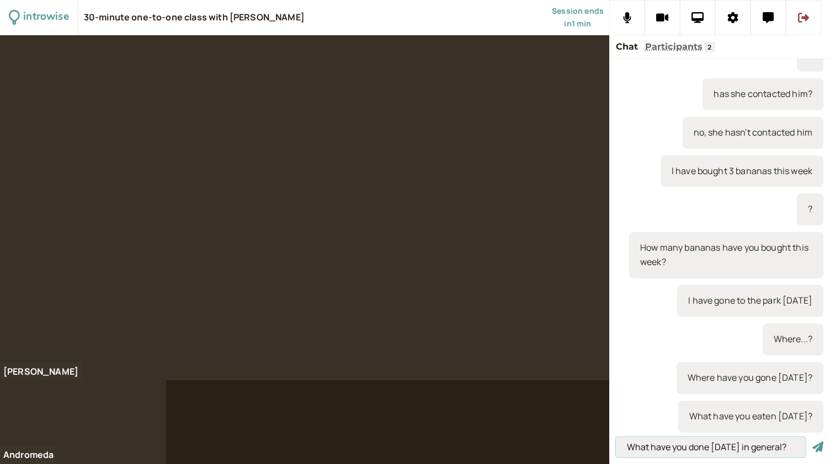
type input "What have you done [DATE] in general?"
click at [812, 442] on button "submit" at bounding box center [817, 448] width 11 height 12
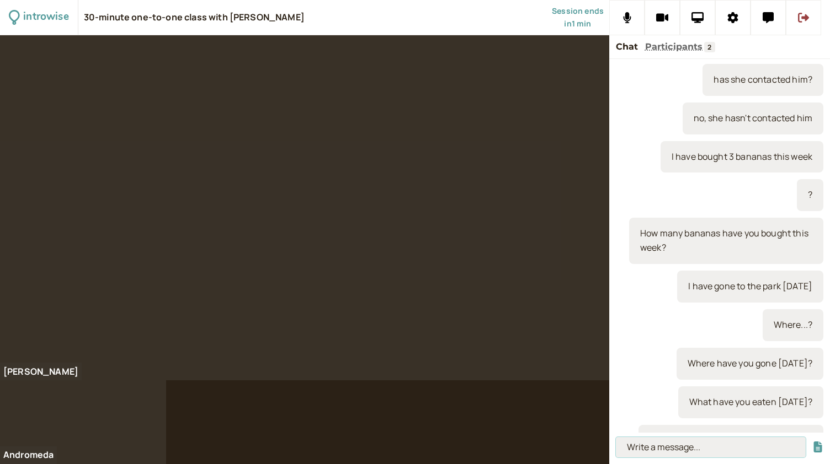
scroll to position [2535, 0]
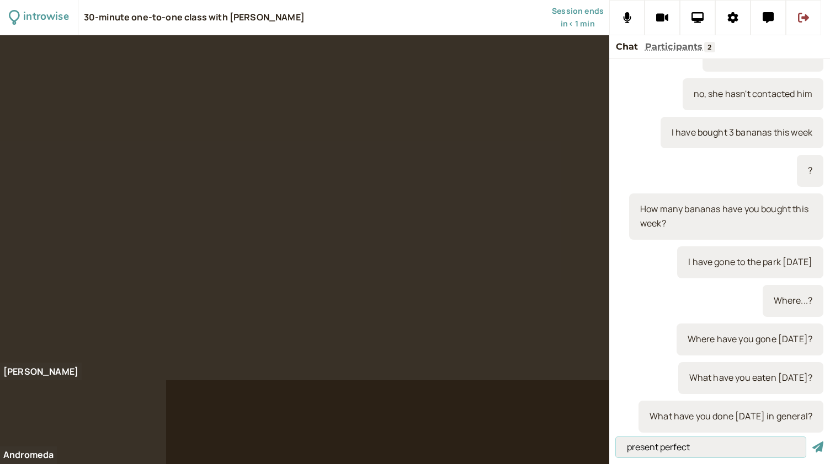
type input "present perfect"
click at [812, 442] on button "submit" at bounding box center [817, 448] width 11 height 12
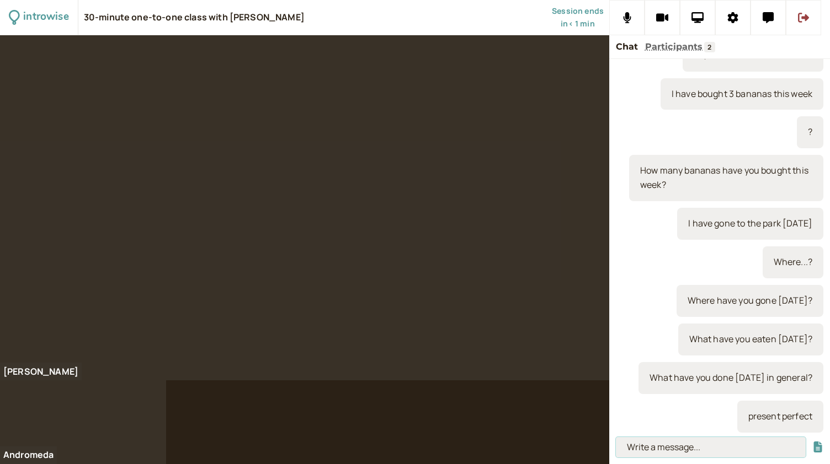
click at [651, 445] on input at bounding box center [711, 447] width 190 height 20
paste input "[URL][DOMAIN_NAME]"
type input "[URL][DOMAIN_NAME]"
click at [812, 442] on button "submit" at bounding box center [817, 448] width 11 height 12
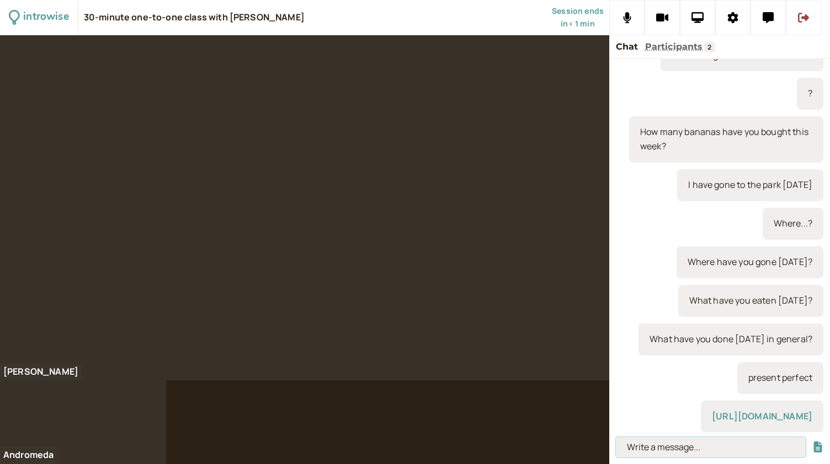
scroll to position [0, 0]
